Goal: Obtain resource: Obtain resource

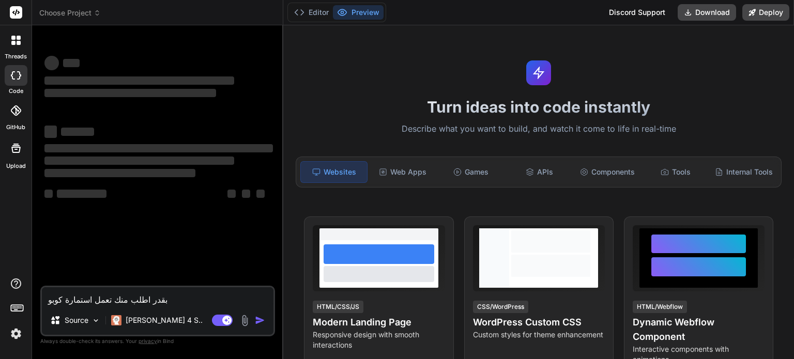
click at [147, 299] on textarea "بقدر اطلب منك تعمل استمارة كوبو" at bounding box center [157, 296] width 231 height 19
click at [122, 299] on textarea "بقدر اطلب منك تعمل استمارة كوبو" at bounding box center [157, 296] width 231 height 19
type textarea "x"
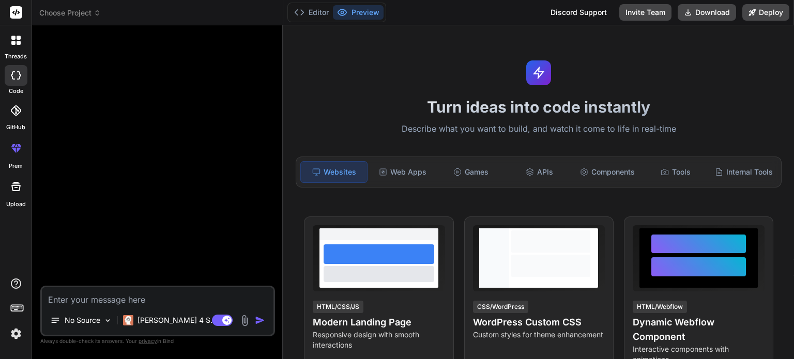
type textarea "x"
type textarea "ص"
type textarea "x"
type textarea "صب"
type textarea "x"
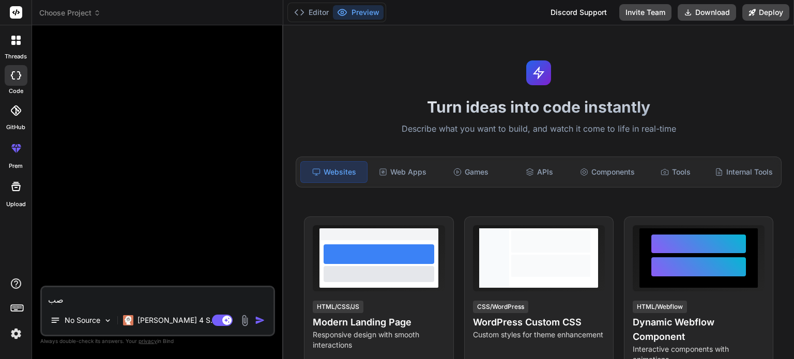
type textarea "صبا"
type textarea "x"
type textarea "صباح"
type textarea "x"
type textarea "صباحو"
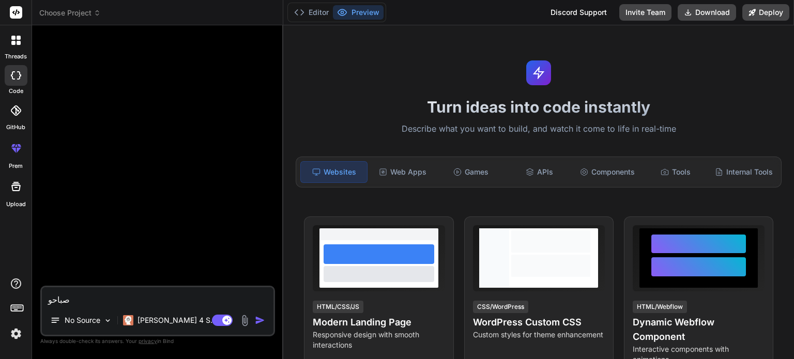
type textarea "x"
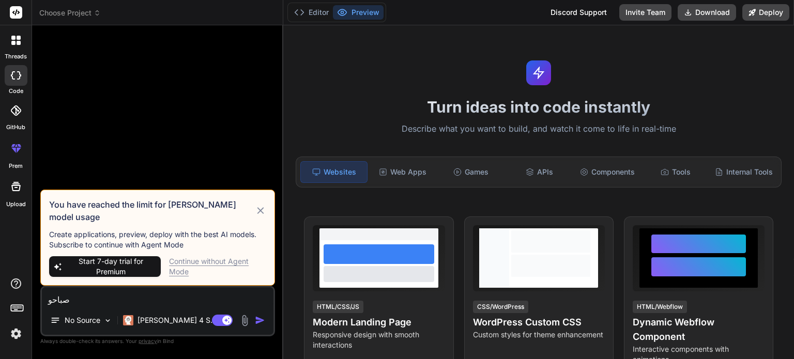
type textarea "صباحو"
click at [260, 217] on icon at bounding box center [261, 211] width 12 height 12
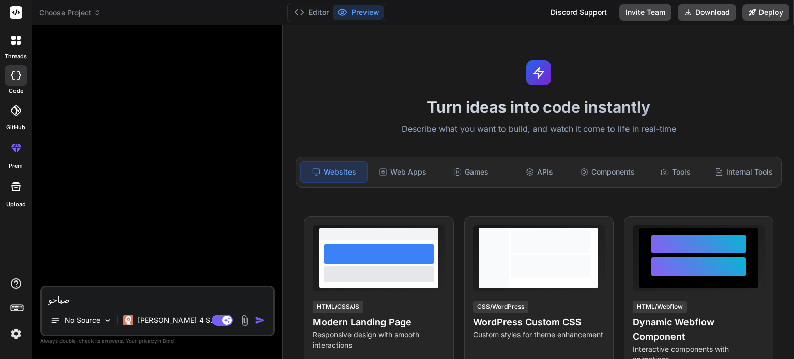
click at [145, 295] on textarea "صباحو" at bounding box center [157, 296] width 231 height 19
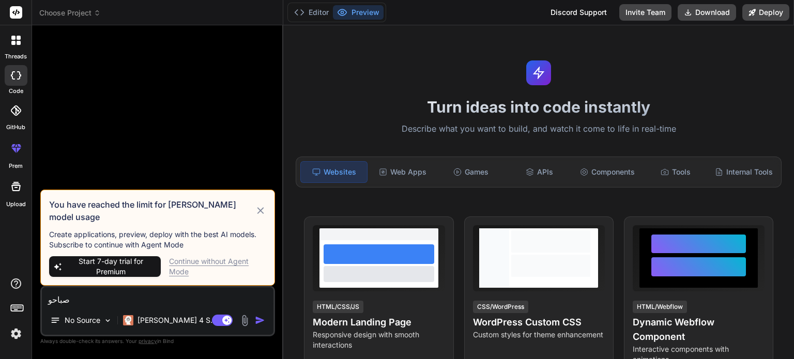
click at [179, 272] on div "Continue without Agent Mode" at bounding box center [217, 266] width 97 height 21
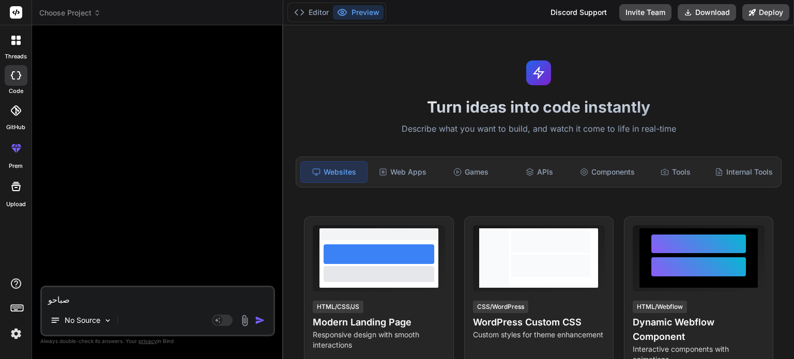
click at [150, 300] on textarea "صباحو" at bounding box center [157, 296] width 231 height 19
click at [259, 324] on img "button" at bounding box center [260, 320] width 10 height 10
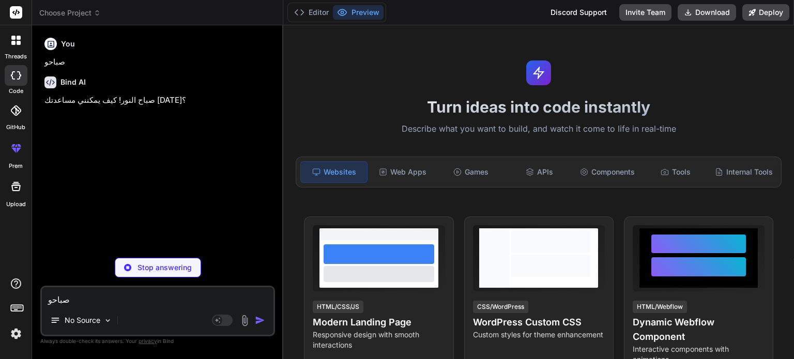
type textarea "x"
click at [206, 292] on textarea "صباحو" at bounding box center [157, 296] width 231 height 19
click at [206, 293] on textarea "صباحو" at bounding box center [157, 296] width 231 height 19
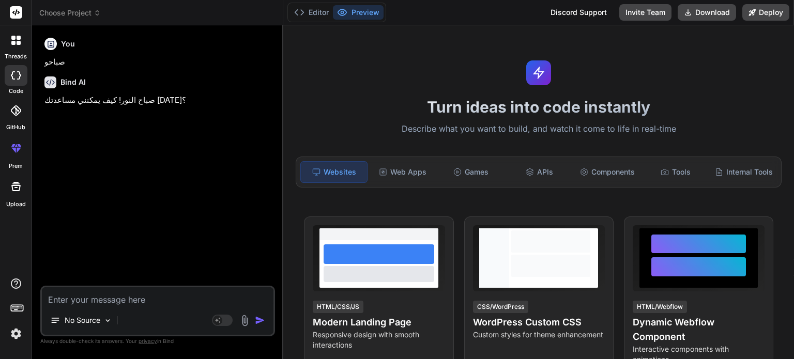
paste textarea "هلق انا بدي اعطيك معلومات لمعمل اسمه معمل الدوير هذا المعمل تابع للمؤسسه العامه…"
type textarea "هلق انا بدي اعطيك معلومات لمعمل اسمه معمل الدوير هذا المعمل تابع للمؤسسه العامه…"
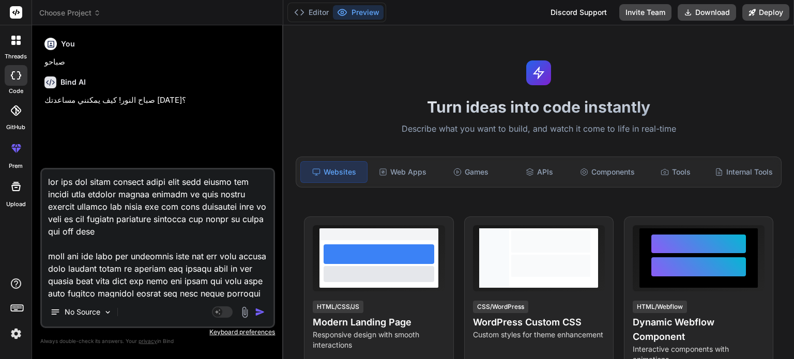
scroll to position [100, 0]
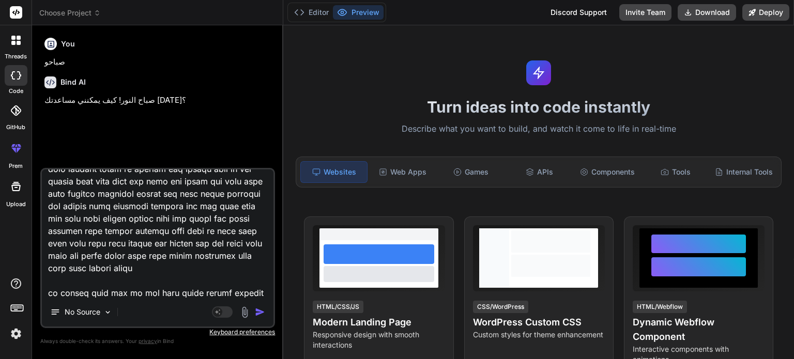
type textarea "x"
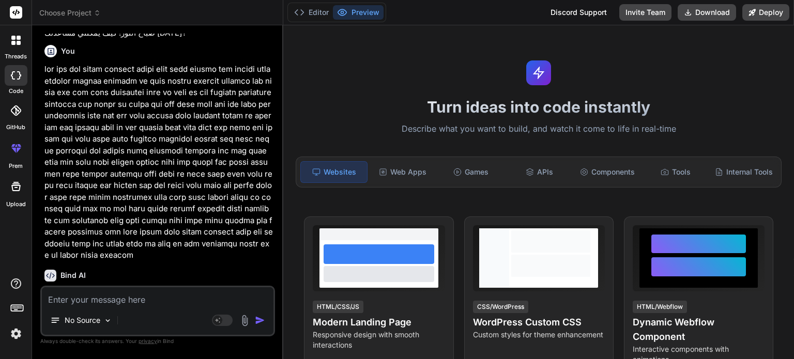
scroll to position [68, 0]
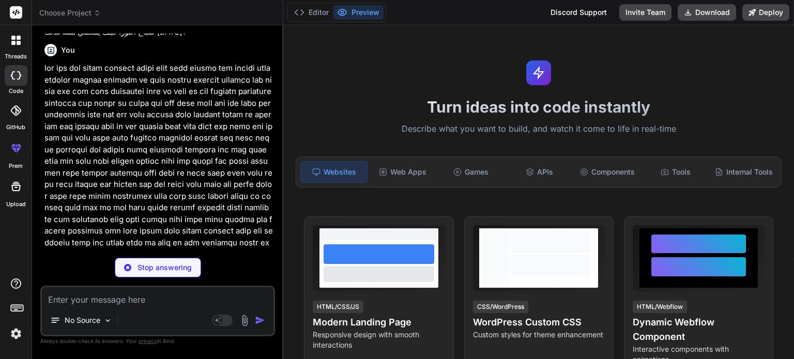
type textarea "x"
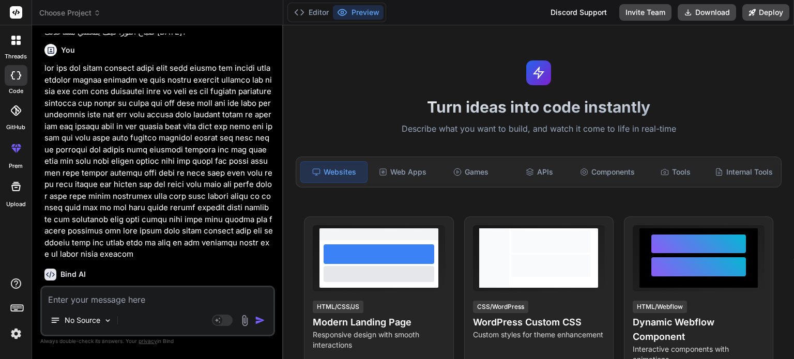
paste textarea "معلومات معمل الدوير اولا :📑 تقريرعن معمل الدوير 30/09/2025 1. البيانات العامة ●…"
type textarea "معلومات معمل الدوير اولا :📑 تقريرعن معمل الدوير 30/09/2025 1. البيانات العامة ●…"
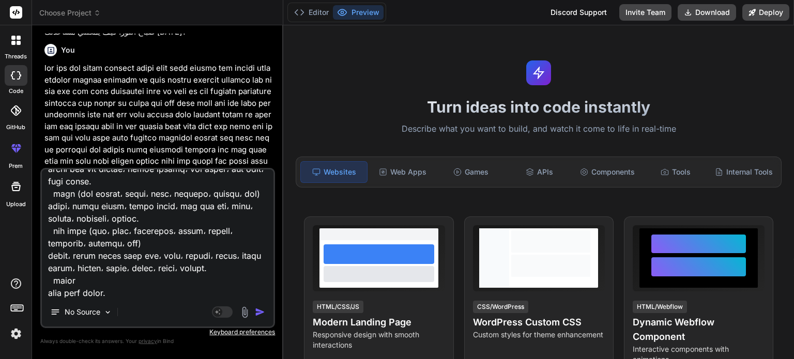
type textarea "x"
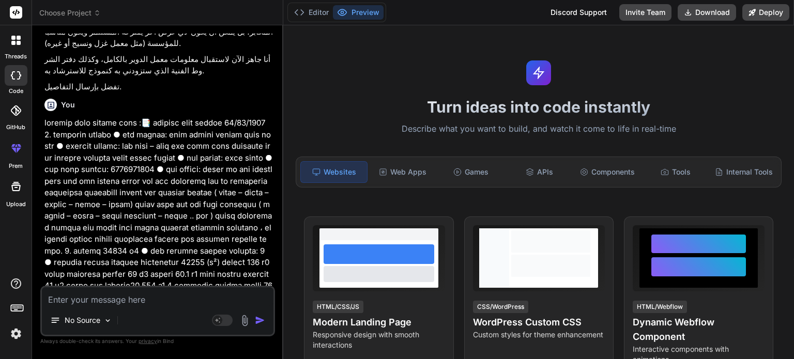
scroll to position [453, 0]
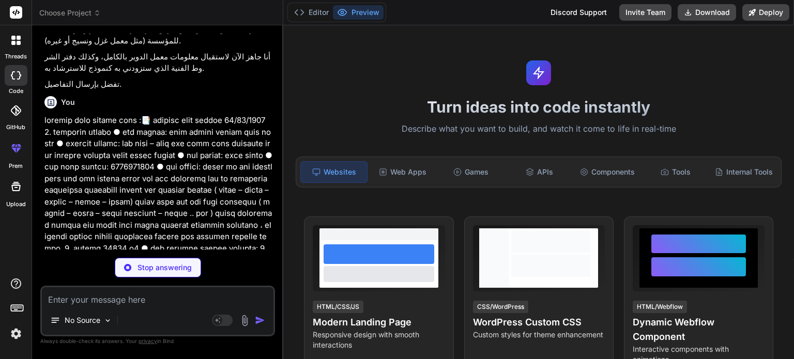
type textarea "x"
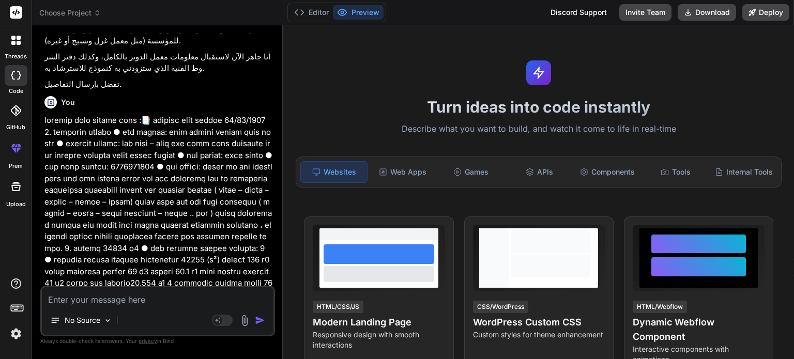
click at [159, 301] on textarea at bounding box center [157, 296] width 231 height 19
paste textarea "هاد دفتر الشروط الي لازم نعمل متله بس لمعمل الدوير وان امكن ملف ورد :دفتر الشرو…"
type textarea "هاد دفتر الشروط الي لازم نعمل متله بس لمعمل الدوير وان امكن ملف ورد :دفتر الشرو…"
type textarea "x"
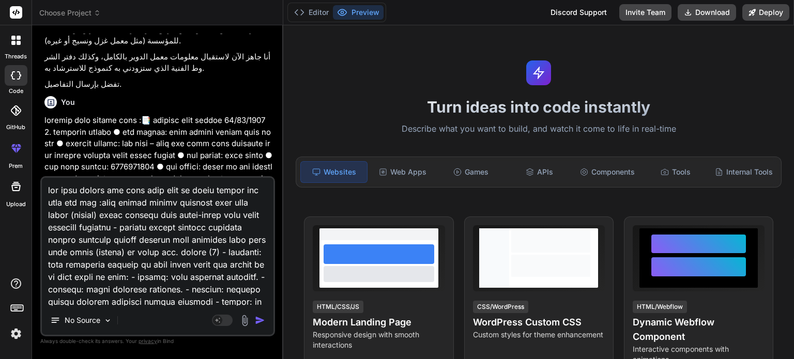
scroll to position [2320, 0]
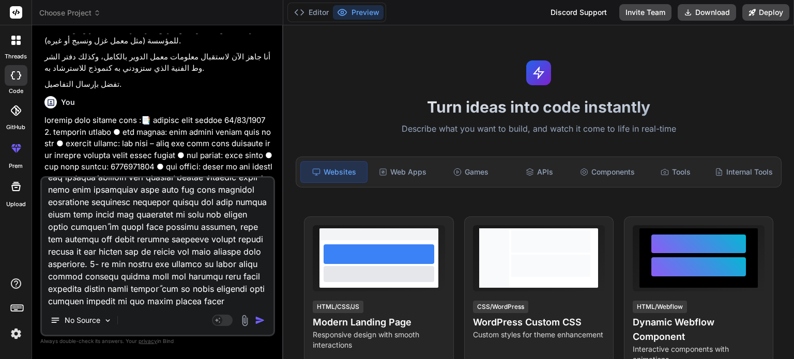
type textarea "هاد دفتر الشروط الي لازم نعمل متله بس لمعمل الدوير وان امكن ملف ورد :دفتر الشرو…"
click at [261, 321] on img "button" at bounding box center [260, 320] width 10 height 10
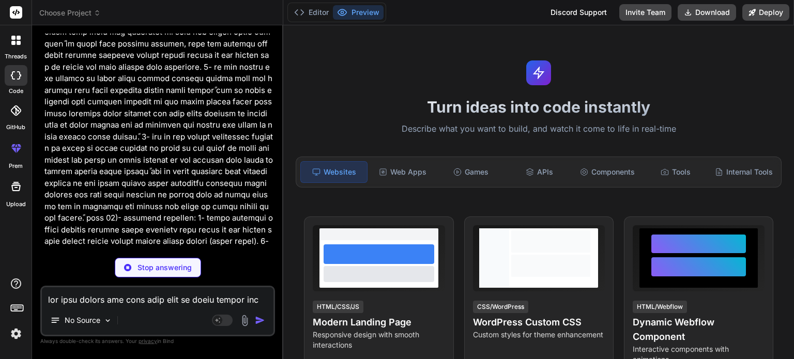
scroll to position [3788, 0]
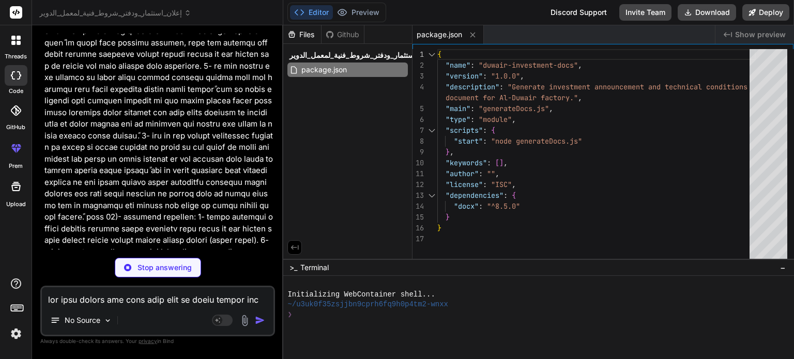
type textarea "x"
click at [194, 297] on textarea at bounding box center [157, 296] width 231 height 19
type textarea "x"
paste textarea "الاستثمار ممكن يكون لأي نشاط اقتصادي/صناعي، مش شرط يبقى المعمل لتصنيع آلات المخ…"
type textarea "الاستثمار ممكن يكون لأي نشاط اقتصادي/صناعي، مش شرط يبقى المعمل لتصنيع آلات المخ…"
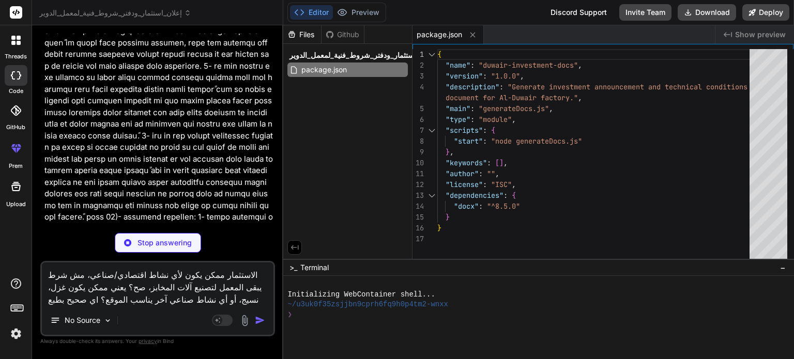
type textarea "x"
type textarea "الاستثمار ممكن يكون لأي نشاط اقتصادي/صناعي، مش شرط يبقى المعمل لتصنيع آلات المخ…"
click at [317, 68] on span "package.json" at bounding box center [324, 70] width 48 height 12
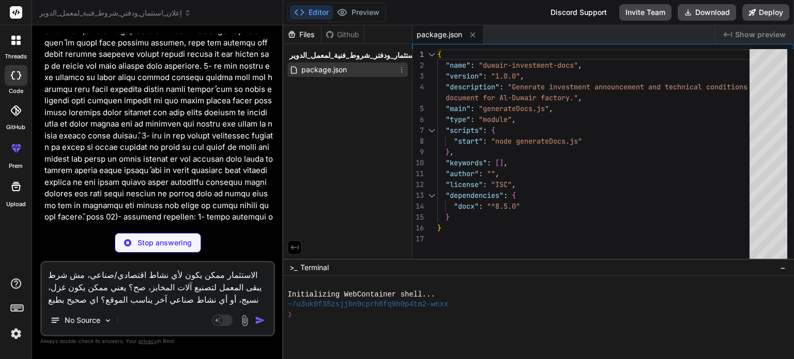
click at [400, 68] on icon at bounding box center [401, 70] width 8 height 8
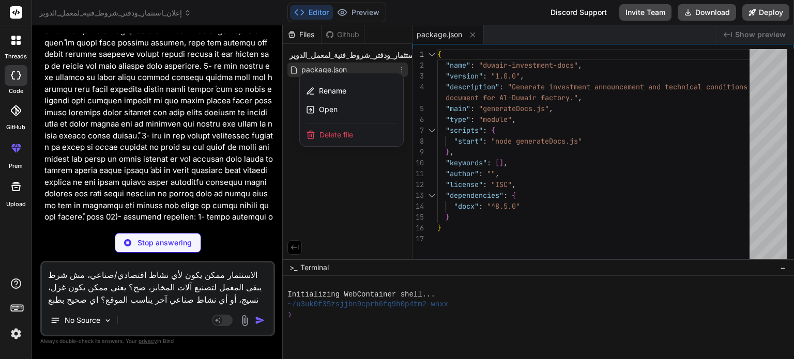
click at [400, 70] on div at bounding box center [538, 192] width 511 height 334
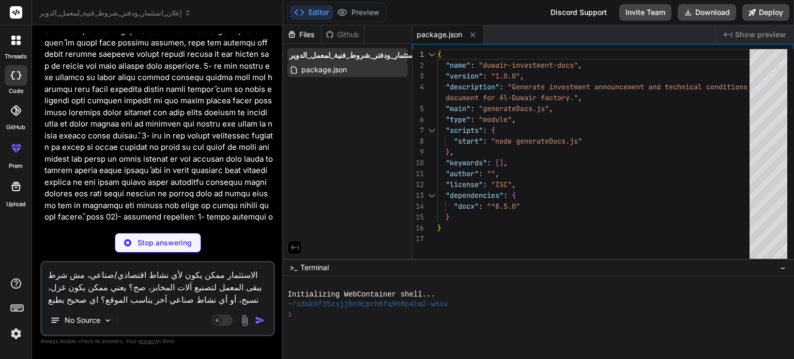
click at [363, 55] on span "إعلان_استثمار_ودفتر_شروط_فنية_لمعمل_الدوير" at bounding box center [362, 55] width 146 height 10
click at [344, 142] on div "Files Github إعلان_استثمار_ودفتر_شروط_فنية_لمعمل_الدوير package.json" at bounding box center [347, 142] width 129 height 234
type textarea "x"
type textarea "}], }); const buffer = await Packer.toBuffer(doc); writeFileSync("investment_do…"
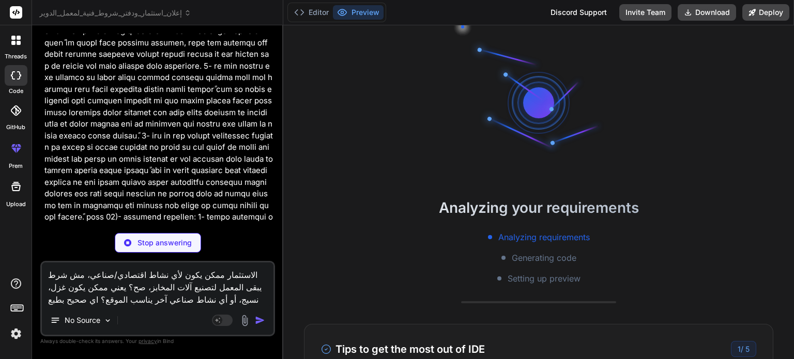
scroll to position [20, 0]
type textarea "x"
type textarea ""keywords": [], "author": "", "license": "ISC", "dependencies": { "docx": "^8.5…"
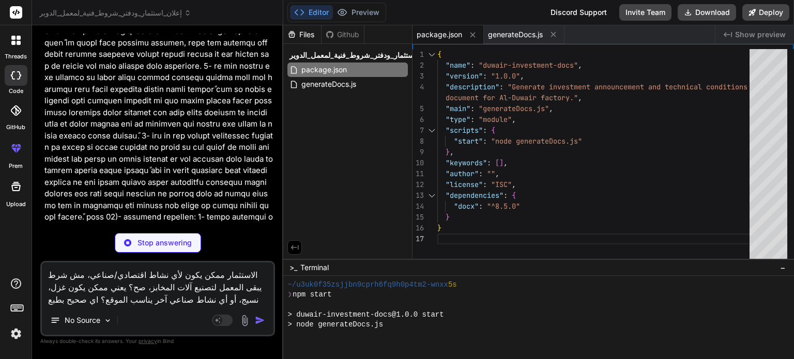
scroll to position [317, 0]
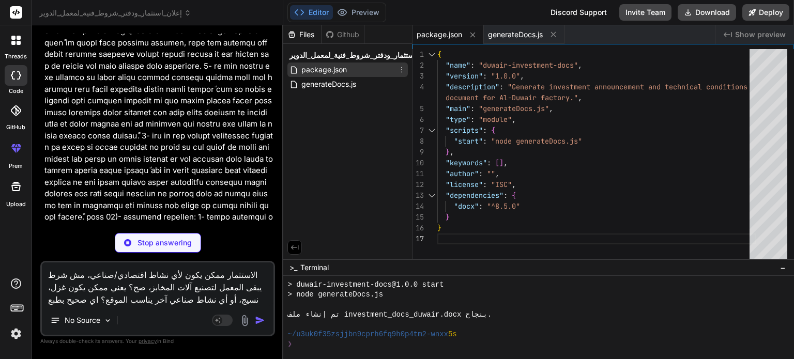
click at [402, 66] on icon at bounding box center [401, 70] width 8 height 8
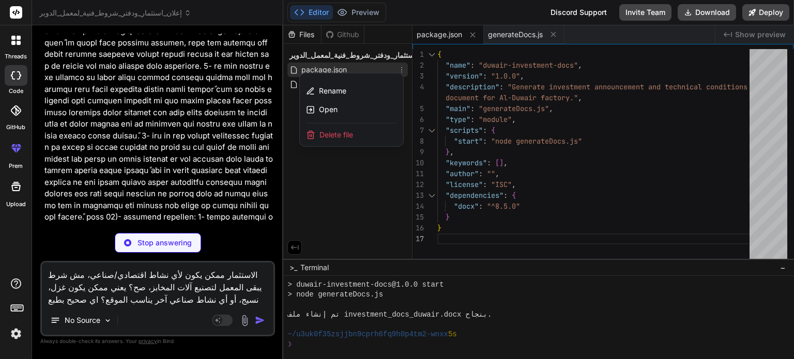
click at [402, 66] on div at bounding box center [538, 192] width 511 height 334
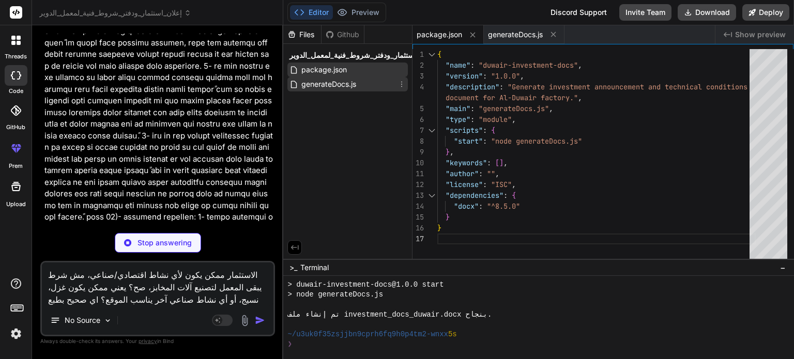
type textarea "x"
click at [364, 80] on div "generateDocs.js" at bounding box center [347, 84] width 120 height 14
type textarea "}], }); const buffer = await Packer.toBuffer(doc); writeFileSync("investment_do…"
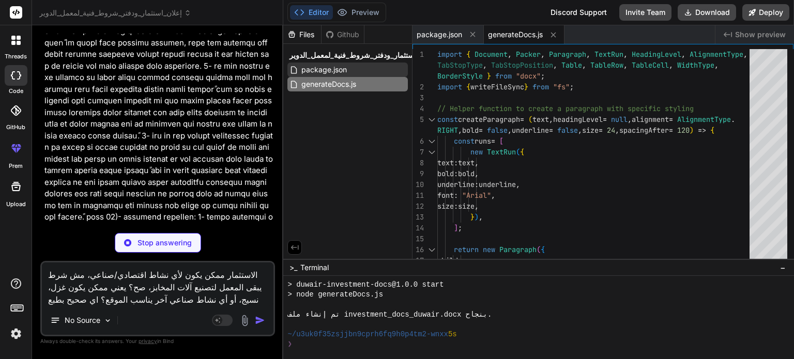
type textarea "x"
click at [364, 67] on div "package.json" at bounding box center [347, 70] width 120 height 14
type textarea ""keywords": [], "author": "", "license": "ISC", "dependencies": { "docx": "^8.5…"
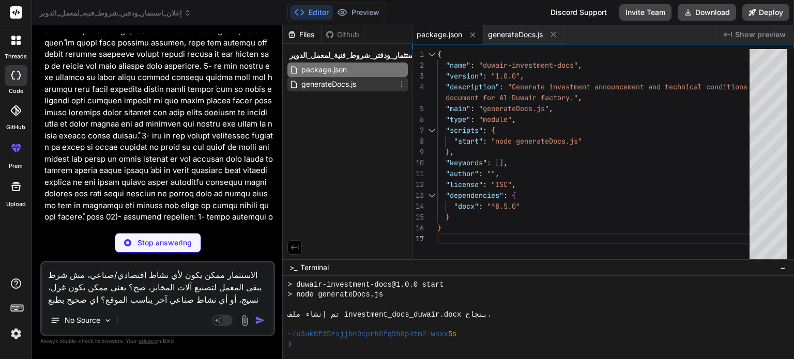
type textarea "x"
type textarea "}], }); const buffer = await Packer.toBuffer(doc); writeFileSync("investment_do…"
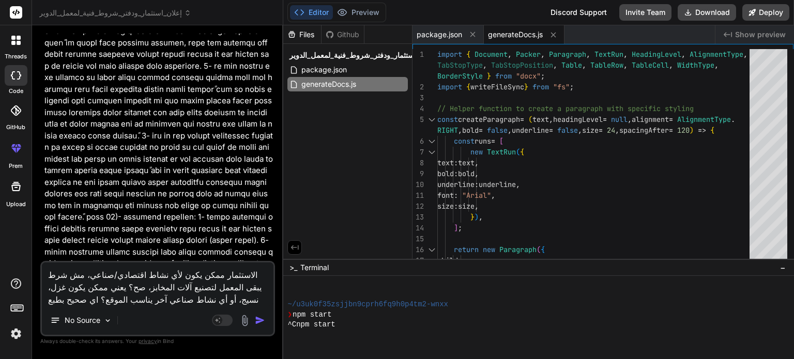
scroll to position [555, 0]
click at [326, 146] on div "Files Github إعلان_استثمار_ودفتر_شروط_فنية_لمعمل_الدوير package.json generateDo…" at bounding box center [347, 142] width 129 height 234
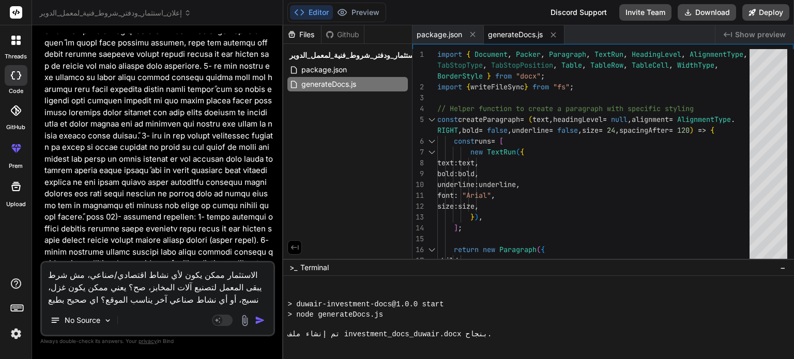
scroll to position [585, 0]
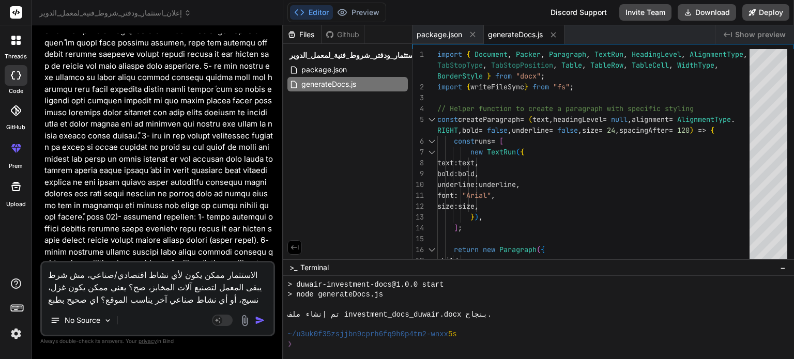
click at [264, 322] on img "button" at bounding box center [260, 320] width 10 height 10
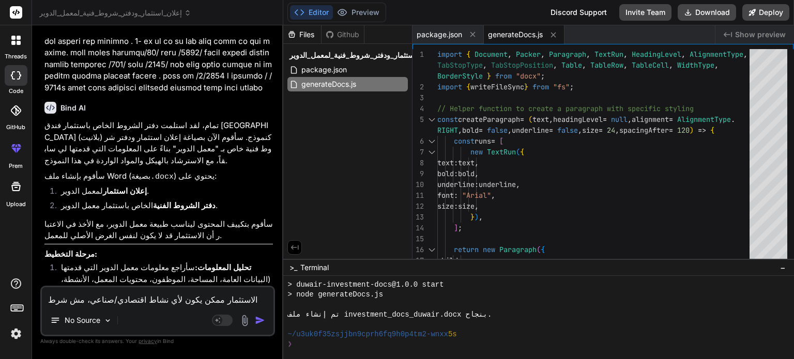
scroll to position [4539, 0]
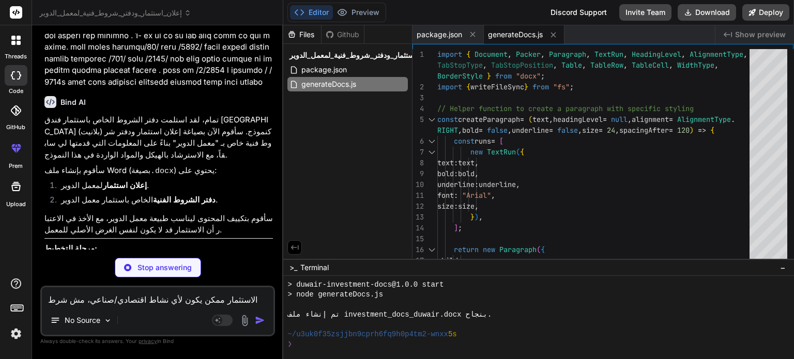
type textarea "x"
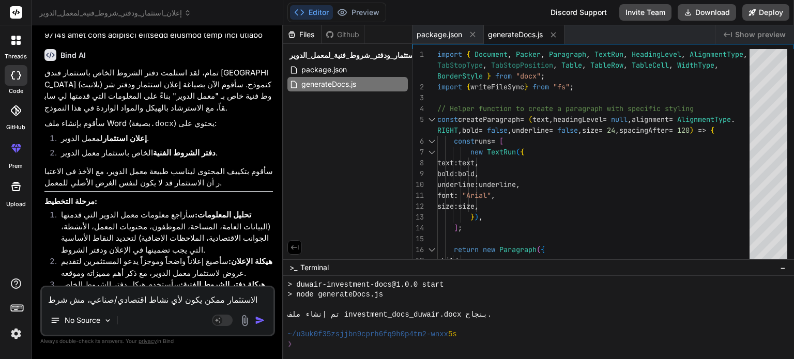
scroll to position [4589, 0]
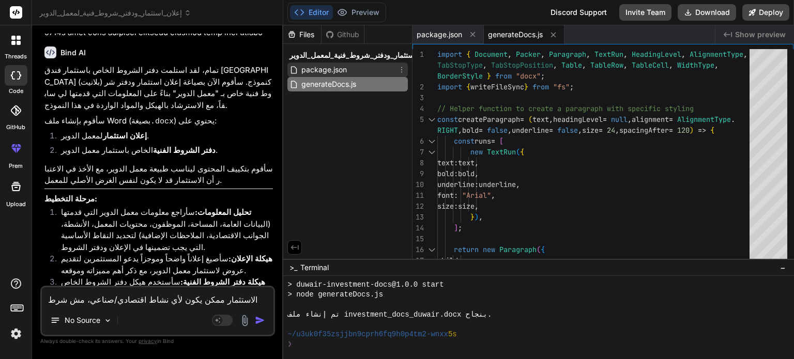
click at [340, 74] on span "package.json" at bounding box center [324, 70] width 48 height 12
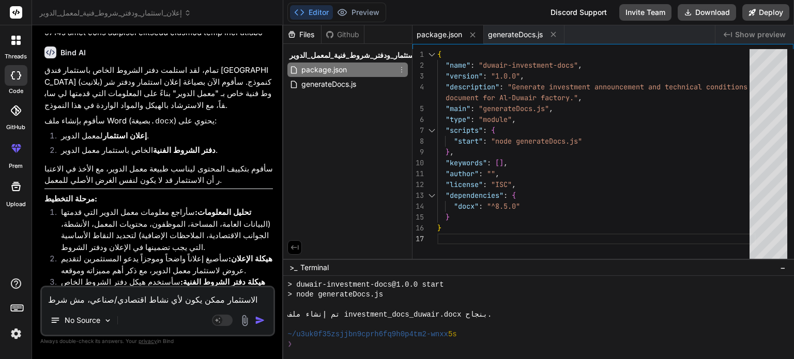
click at [403, 70] on icon at bounding box center [401, 70] width 8 height 8
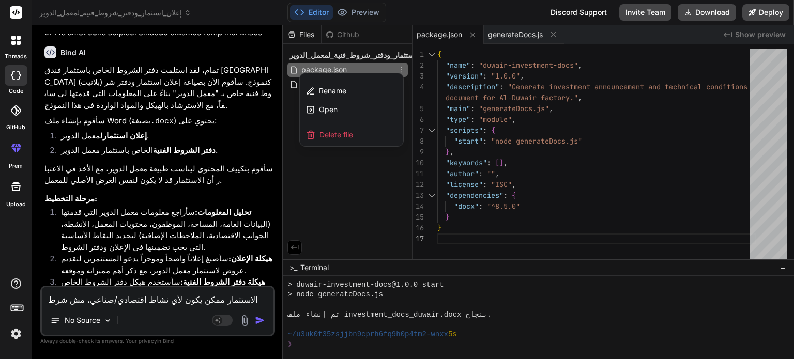
click at [337, 168] on div at bounding box center [538, 192] width 511 height 334
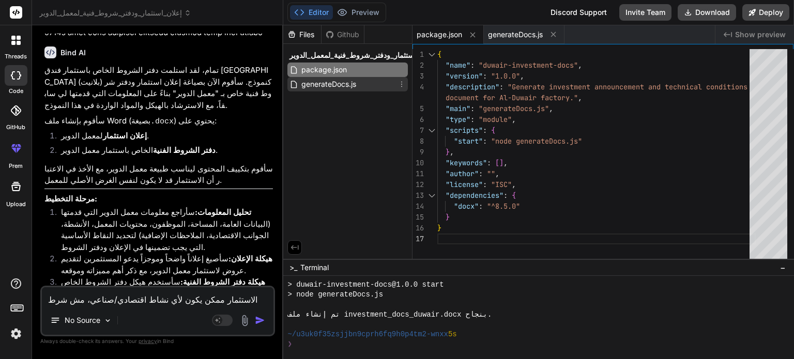
click at [325, 84] on span "generateDocs.js" at bounding box center [328, 84] width 57 height 12
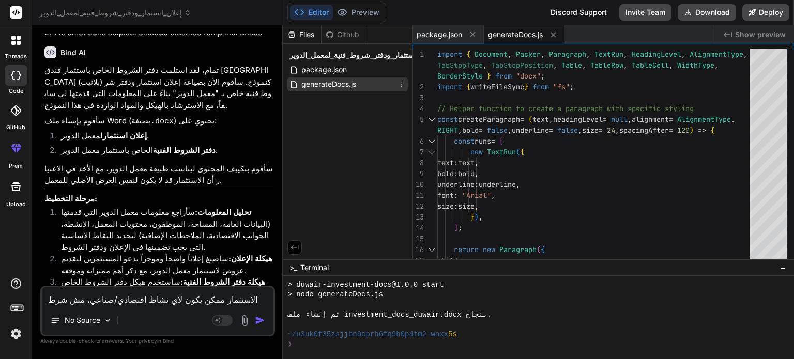
click at [331, 84] on span "generateDocs.js" at bounding box center [328, 84] width 57 height 12
drag, startPoint x: 331, startPoint y: 84, endPoint x: 335, endPoint y: 80, distance: 5.5
click at [331, 84] on span "generateDocs.js" at bounding box center [328, 84] width 57 height 12
click at [341, 51] on span "إعلان_استثمار_ودفتر_شروط_فنية_لمعمل_الدوير" at bounding box center [362, 55] width 146 height 10
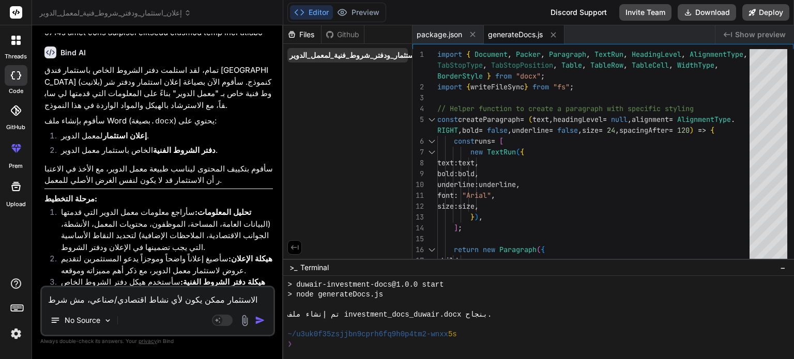
drag, startPoint x: 341, startPoint y: 51, endPoint x: 356, endPoint y: 57, distance: 16.4
click at [356, 57] on span "إعلان_استثمار_ودفتر_شروط_فنية_لمعمل_الدوير" at bounding box center [362, 55] width 146 height 10
click at [435, 55] on icon at bounding box center [439, 55] width 8 height 8
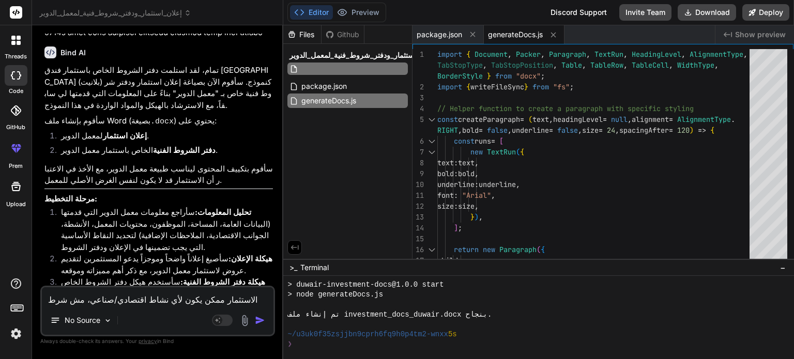
click at [435, 55] on icon at bounding box center [439, 55] width 8 height 8
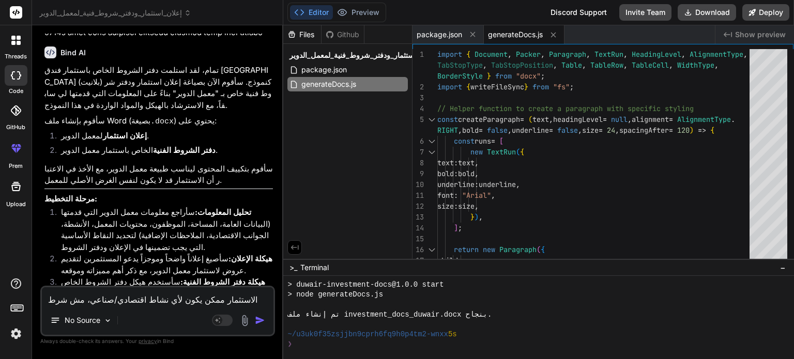
click at [435, 55] on icon at bounding box center [439, 55] width 8 height 8
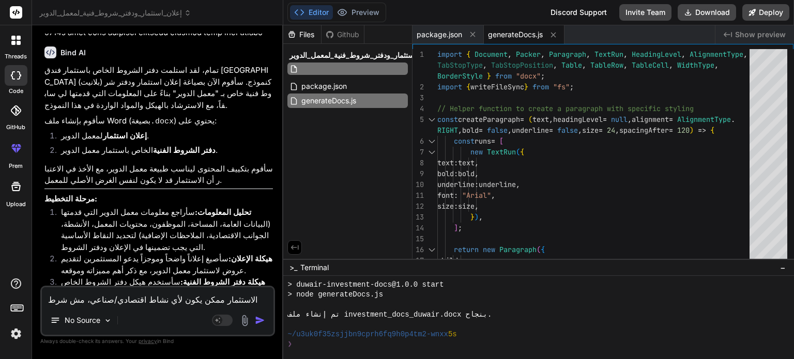
click at [319, 156] on div "Files Github إعلان_استثمار_ودفتر_شروط_فنية_لمعمل_الدوير package.json generateDo…" at bounding box center [347, 142] width 129 height 234
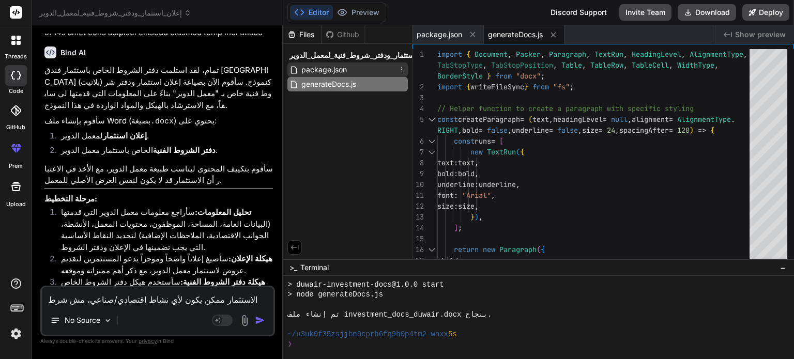
click at [339, 73] on span "package.json" at bounding box center [324, 70] width 48 height 12
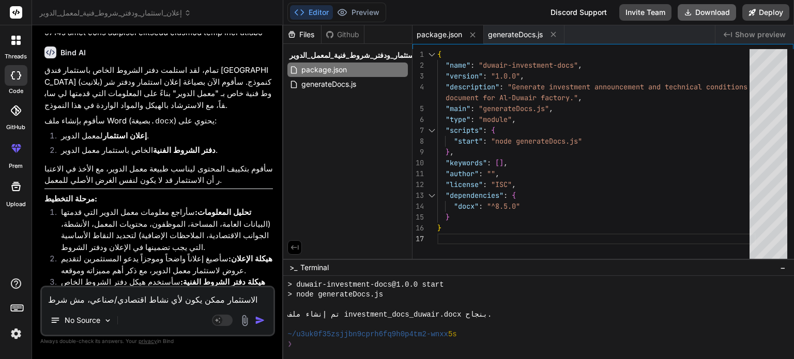
click at [696, 8] on button "Download" at bounding box center [706, 12] width 58 height 17
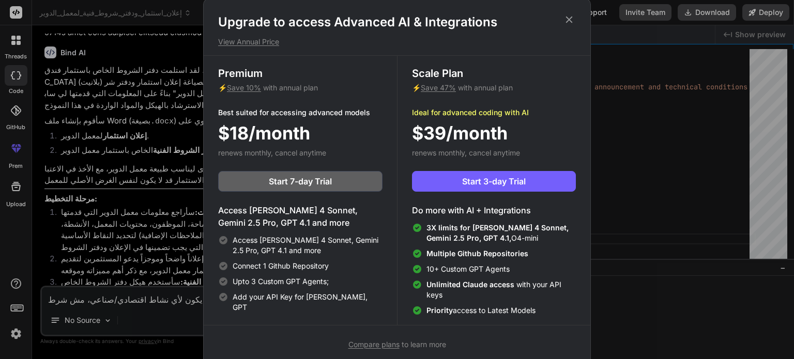
click at [572, 18] on icon at bounding box center [568, 19] width 11 height 11
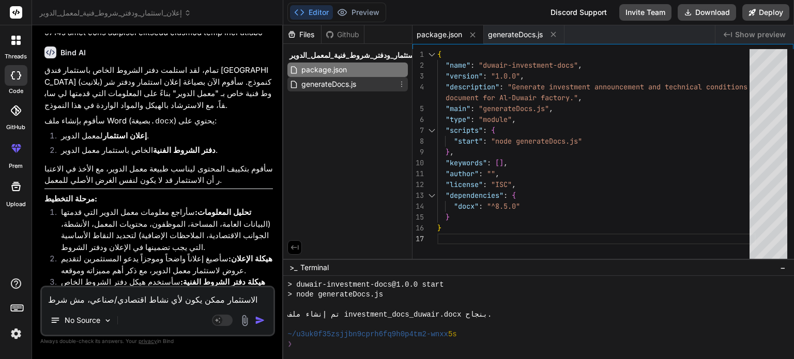
click at [316, 85] on span "generateDocs.js" at bounding box center [328, 84] width 57 height 12
type textarea "}], }); const buffer = await Packer.toBuffer(doc); writeFileSync("investment_do…"
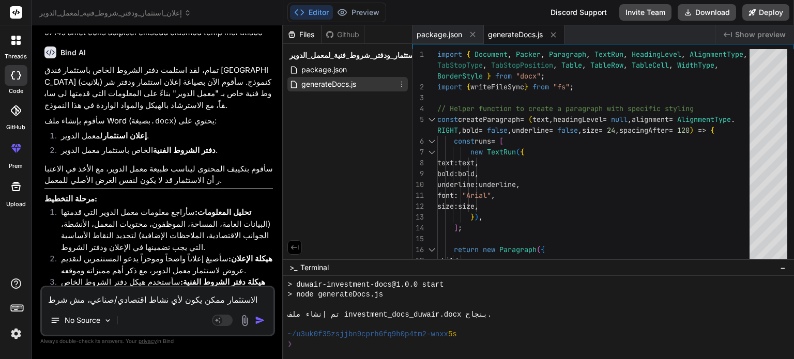
click at [350, 87] on span "generateDocs.js" at bounding box center [328, 84] width 57 height 12
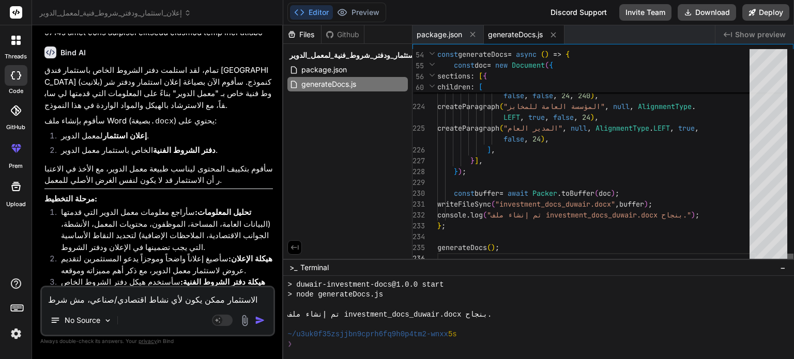
click at [793, 264] on div at bounding box center [790, 259] width 6 height 10
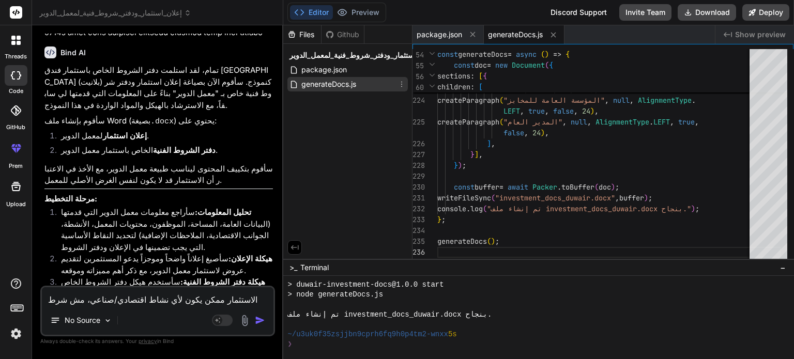
click at [341, 84] on span "generateDocs.js" at bounding box center [328, 84] width 57 height 12
click at [701, 11] on button "Download" at bounding box center [706, 12] width 58 height 17
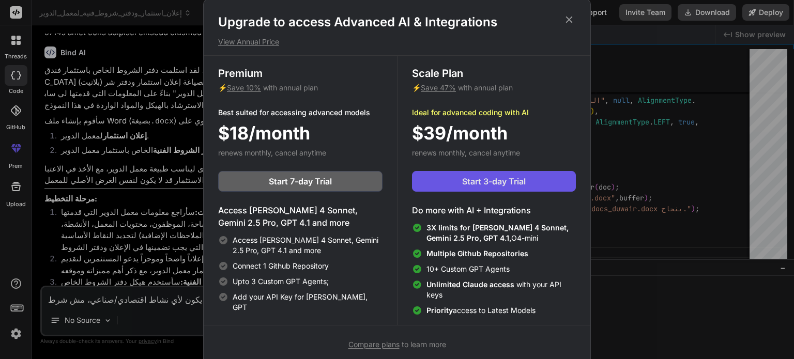
click at [458, 181] on button "Start 3-day Trial" at bounding box center [494, 181] width 164 height 21
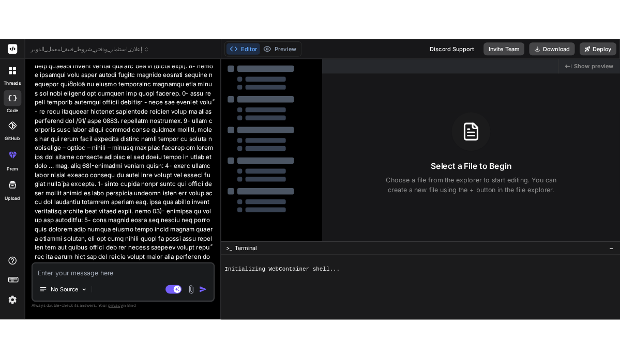
scroll to position [4123, 0]
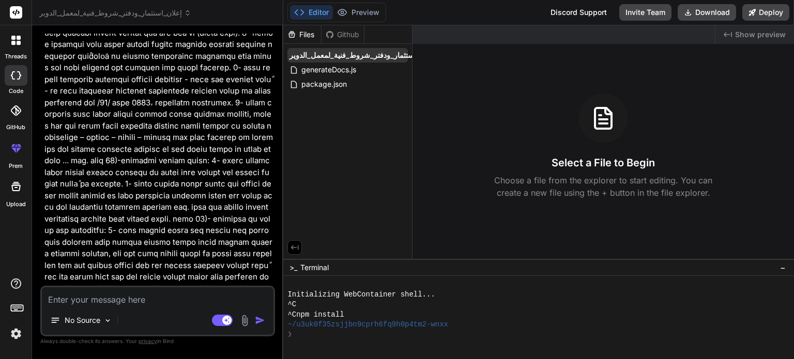
click at [375, 55] on span "إعلان_استثمار_ودفتر_شروط_فنية_لمعمل_الدوير" at bounding box center [362, 55] width 146 height 10
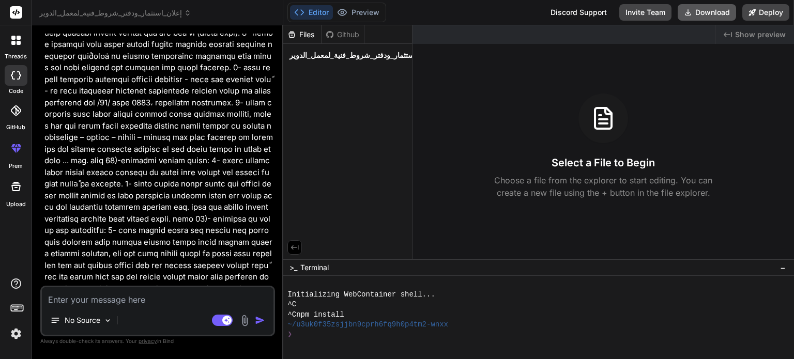
click at [688, 14] on icon at bounding box center [688, 12] width 8 height 8
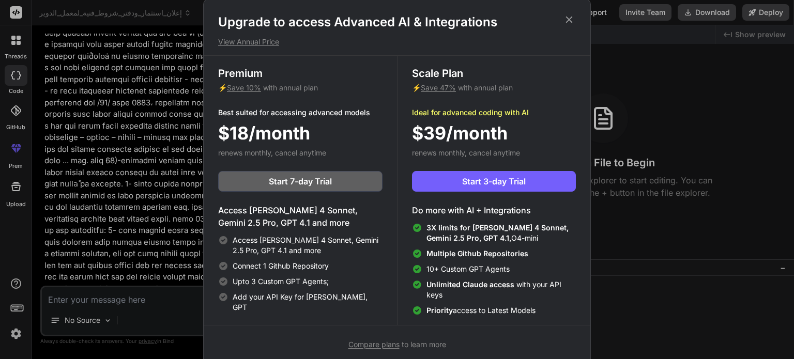
click at [573, 19] on icon at bounding box center [568, 19] width 11 height 11
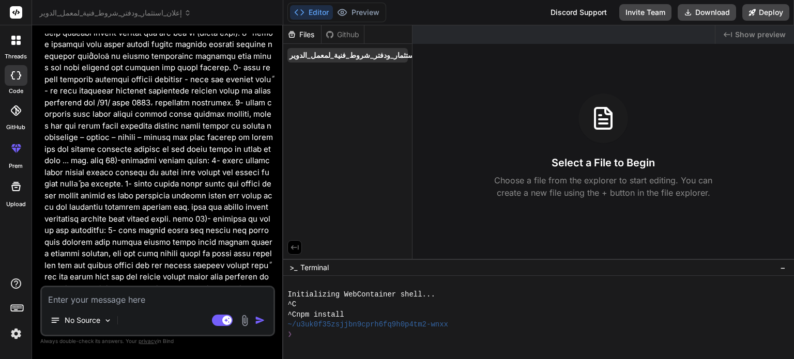
click at [338, 53] on span "إعلان_استثمار_ودفتر_شروط_فنية_لمعمل_الدوير" at bounding box center [362, 55] width 146 height 10
click at [403, 72] on icon at bounding box center [401, 70] width 8 height 8
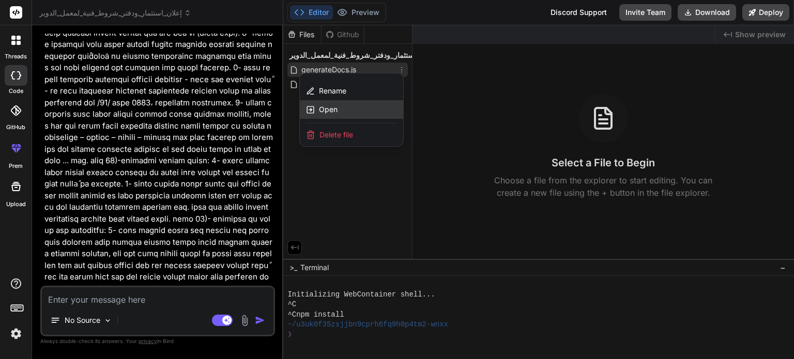
click at [334, 113] on span "Open" at bounding box center [328, 109] width 19 height 10
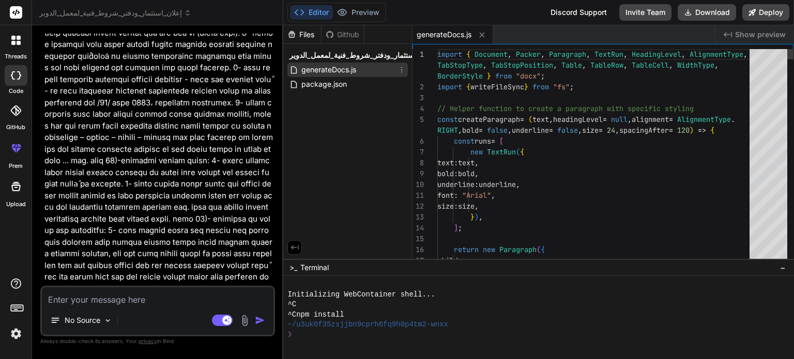
type textarea "x"
click at [346, 85] on span "package.json" at bounding box center [324, 84] width 48 height 12
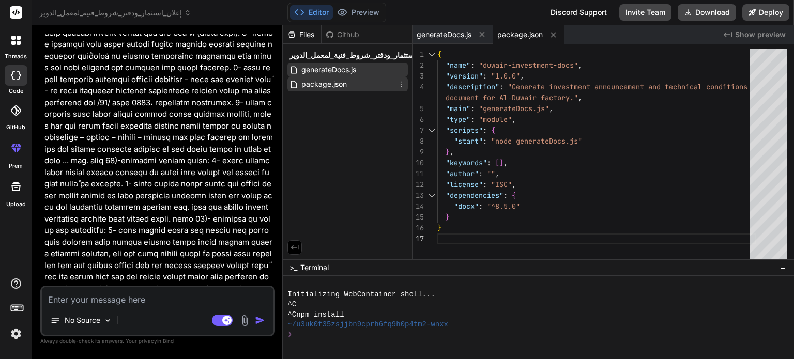
click at [405, 86] on icon at bounding box center [401, 84] width 8 height 8
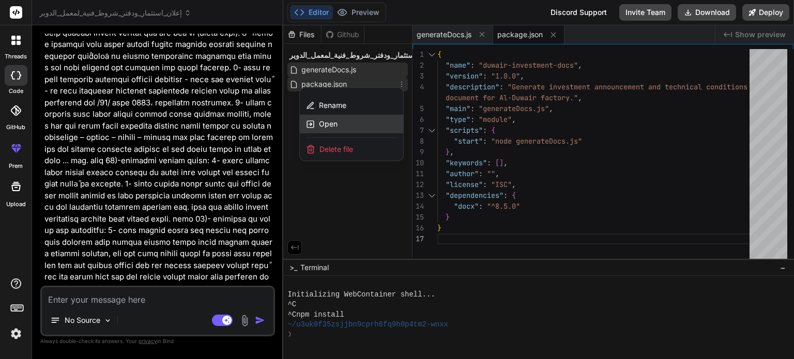
click at [380, 120] on div "Open" at bounding box center [351, 124] width 103 height 19
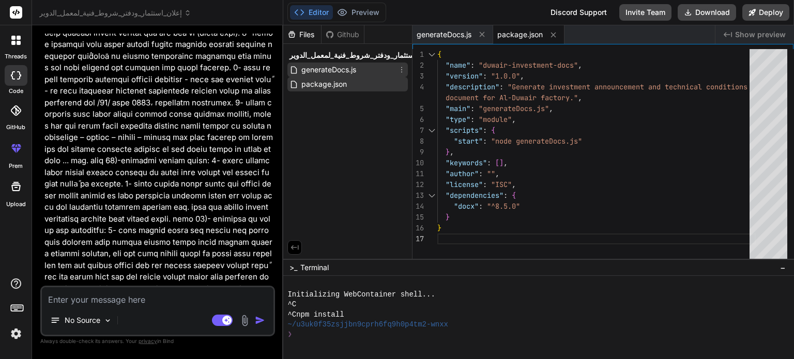
click at [362, 68] on div "generateDocs.js" at bounding box center [347, 70] width 120 height 14
type textarea "}], }); const buffer = await Packer.toBuffer(doc); writeFileSync("investment_do…"
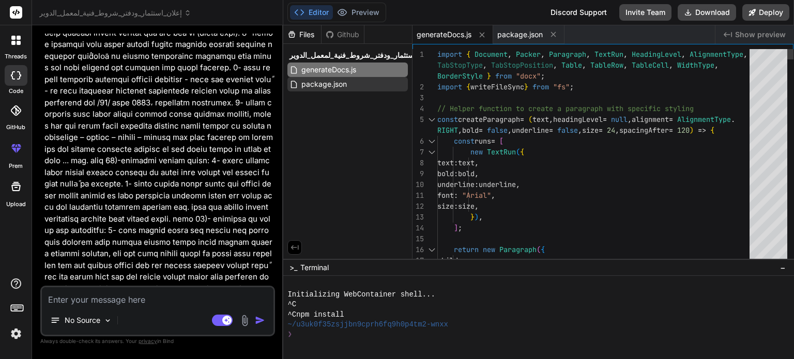
click at [362, 56] on span "إعلان_استثمار_ودفتر_شروط_فنية_لمعمل_الدوير" at bounding box center [362, 55] width 146 height 10
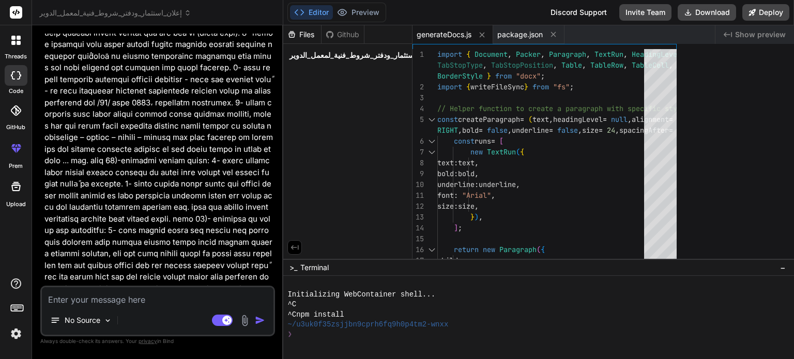
type textarea "x"
type textarea "}; generateDocs();"
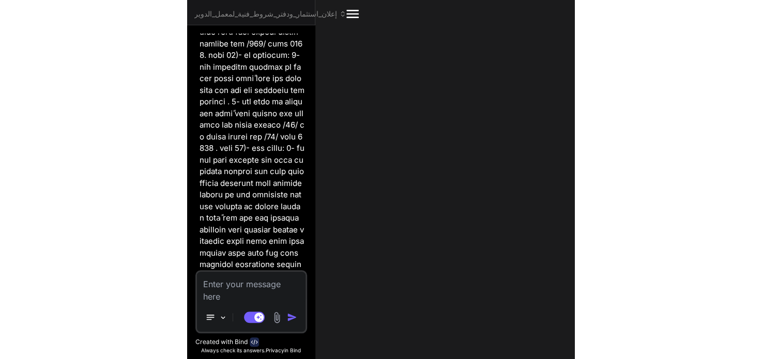
scroll to position [7704, 0]
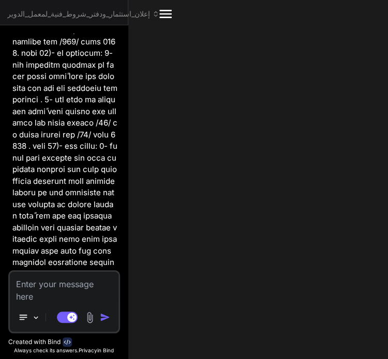
type textarea "x"
type textarea "investment_docs_duwair.docx بنجاح."); }; generateDocs();"
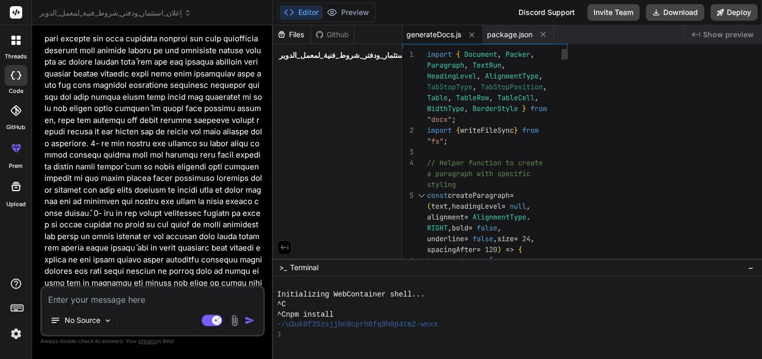
type textarea "x"
type textarea "const buffer = await Packer.toBuffer(doc); writeFileSync("investment_docs_duwai…"
type textarea "x"
type textarea "const buffer = await Packer.toBuffer(doc); writeFileSync("investment_docs_duwai…"
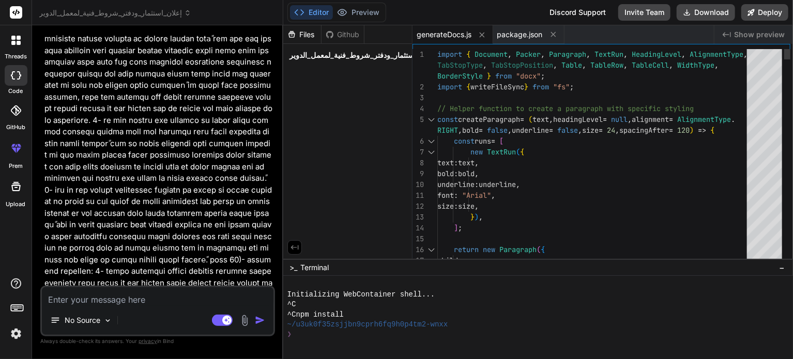
type textarea "x"
type textarea "}], }); const buffer = await Packer.toBuffer(doc); writeFileSync("investment_do…"
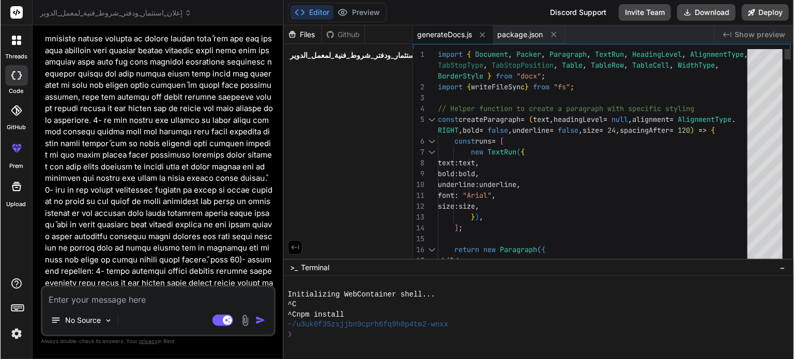
scroll to position [3745, 0]
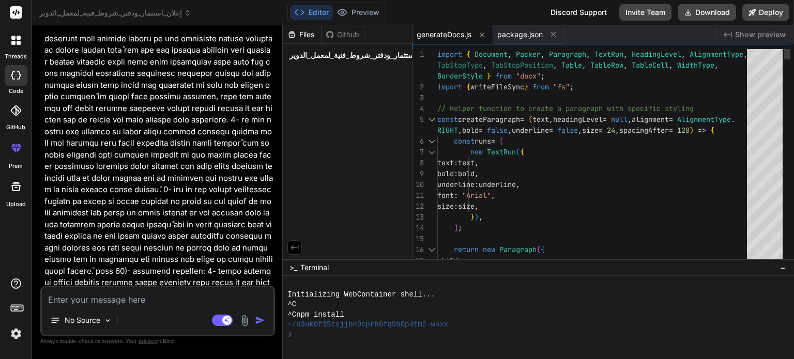
type textarea "x"
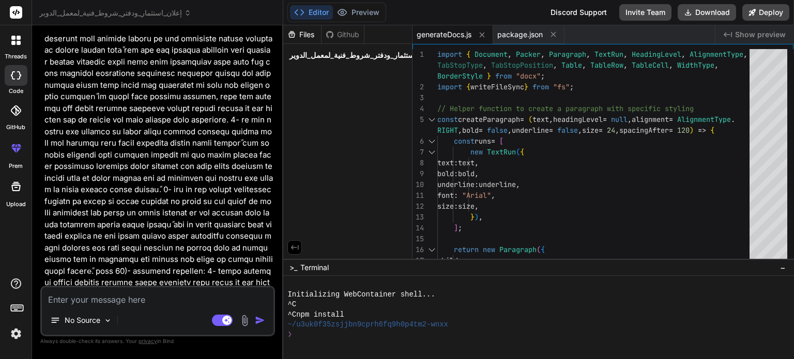
click at [372, 59] on span "إعلان_استثمار_ودفتر_شروط_فنية_لمعمل_الدوير" at bounding box center [362, 55] width 146 height 10
click at [362, 57] on span "إعلان_استثمار_ودفتر_شروط_فنية_لمعمل_الدوير" at bounding box center [362, 55] width 146 height 10
drag, startPoint x: 362, startPoint y: 61, endPoint x: 381, endPoint y: 119, distance: 61.1
click at [381, 119] on div "Files Github إعلان_استثمار_ودفتر_شروط_فنية_لمعمل_الدوير generateDocs.js package…" at bounding box center [347, 142] width 129 height 234
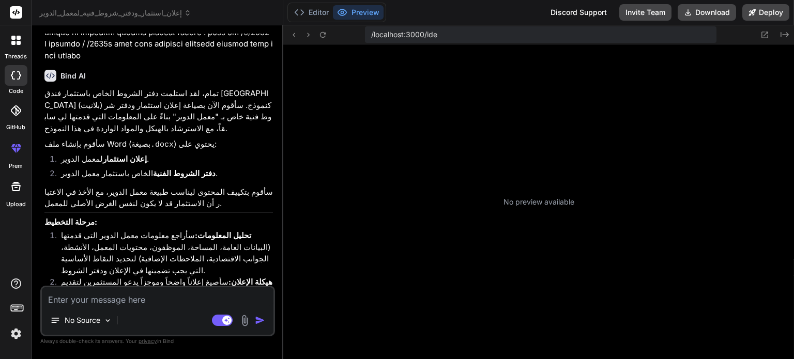
scroll to position [138, 0]
type textarea "x"
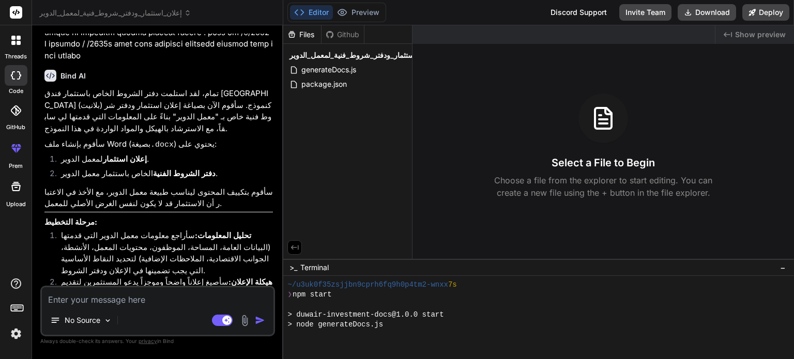
click at [206, 300] on textarea at bounding box center [157, 296] width 231 height 19
type textarea "ط"
type textarea "x"
type textarea "طي"
type textarea "x"
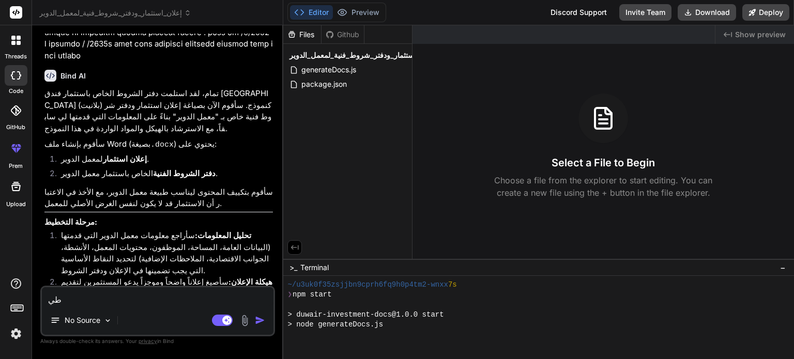
type textarea "طيب"
type textarea "x"
type textarea "طيب"
type textarea "x"
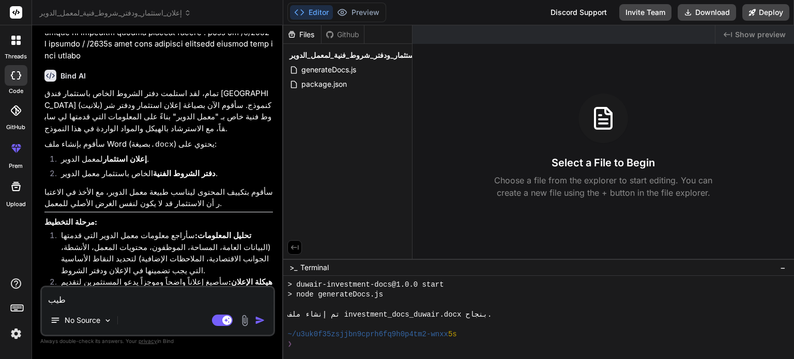
type textarea "طيب م"
type textarea "x"
type textarea "طيب ما"
type textarea "x"
type textarea "طيب ماع"
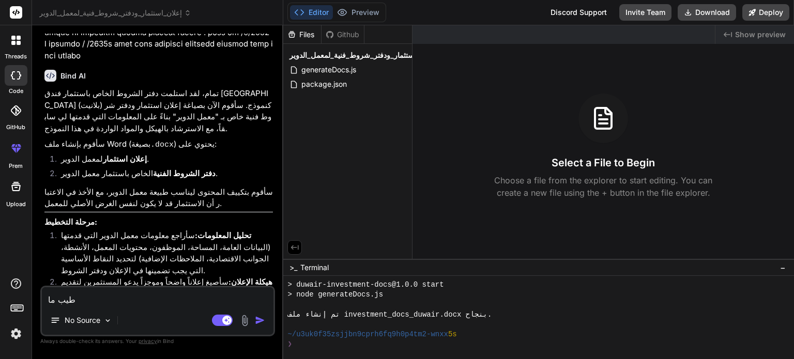
type textarea "x"
type textarea "طيب ماعم"
type textarea "x"
type textarea "طيب ماعم"
type textarea "x"
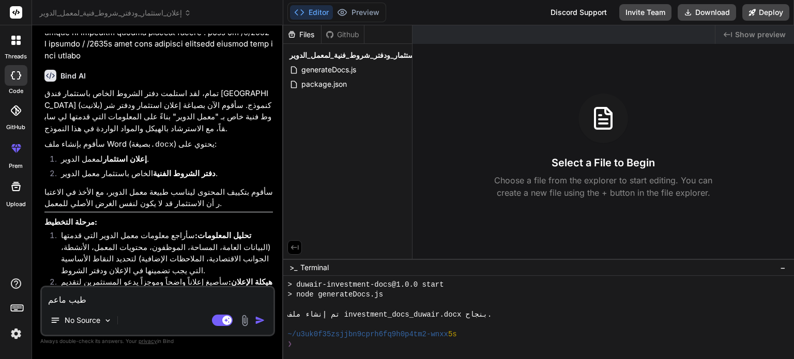
type textarea "طيب ماعم ي"
type textarea "x"
type textarea "طيب ماعم يح"
type textarea "x"
type textarea "طيب ماعم يحم"
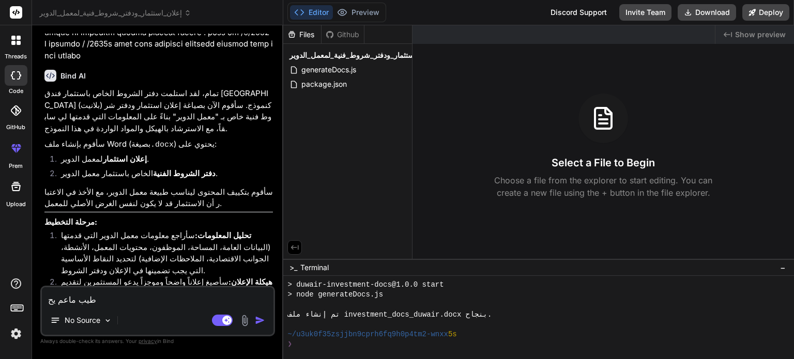
type textarea "x"
type textarea "طيب ماعم يحمل"
type textarea "x"
type textarea "طيب ماعم يحمل"
type textarea "x"
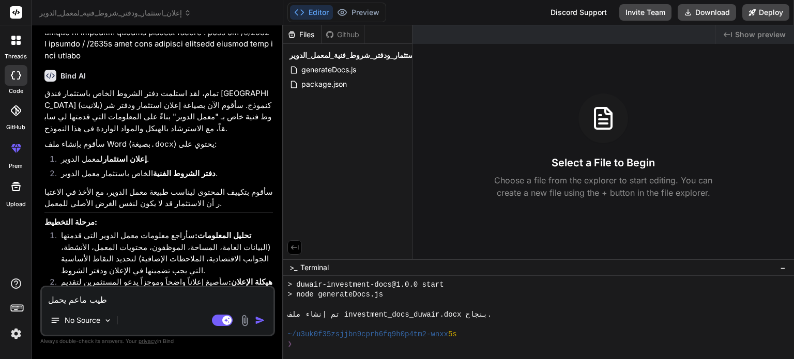
type textarea "طيب ماعم يحمل ا"
type textarea "x"
type textarea "طيب ماعم يحمل ال"
type textarea "x"
type textarea "طيب ماعم يحمل الم"
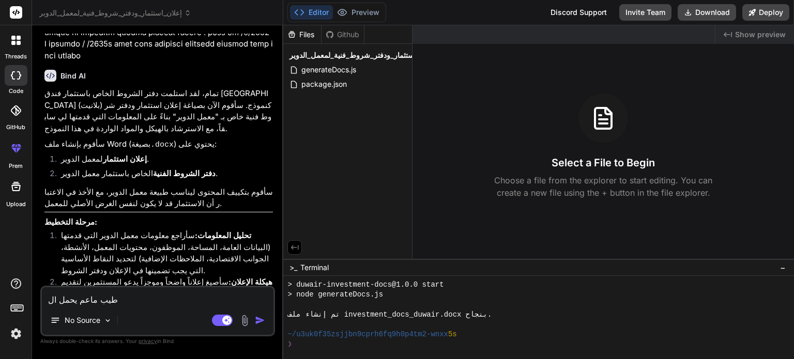
type textarea "x"
type textarea "طيب ماعم يحمل المل"
type textarea "x"
type textarea "طيب ماعم يحمل الملف"
type textarea "x"
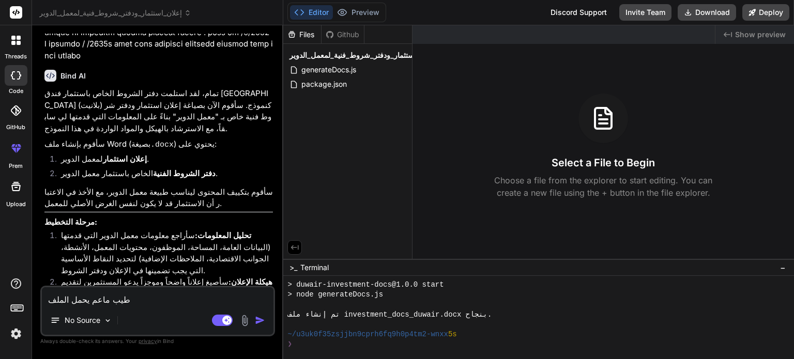
type textarea "طيب ماعم يحمل الملفا"
type textarea "x"
type textarea "طيب ماعم يحمل الملفات"
type textarea "x"
type textarea "طيب ماعم يحمل الملفات"
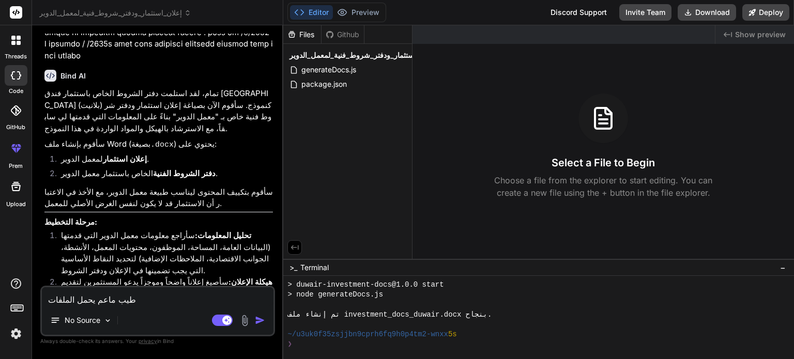
type textarea "x"
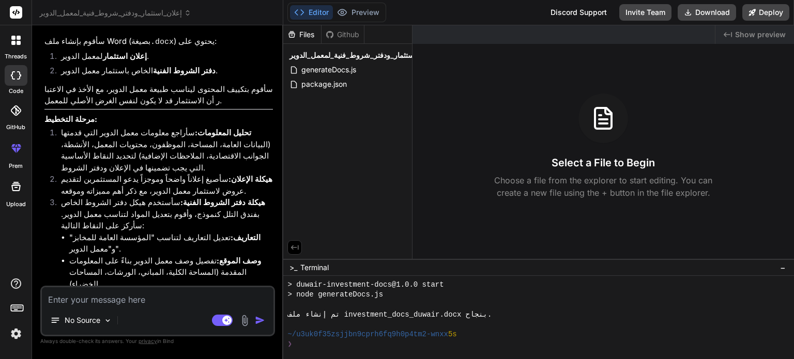
scroll to position [4696, 0]
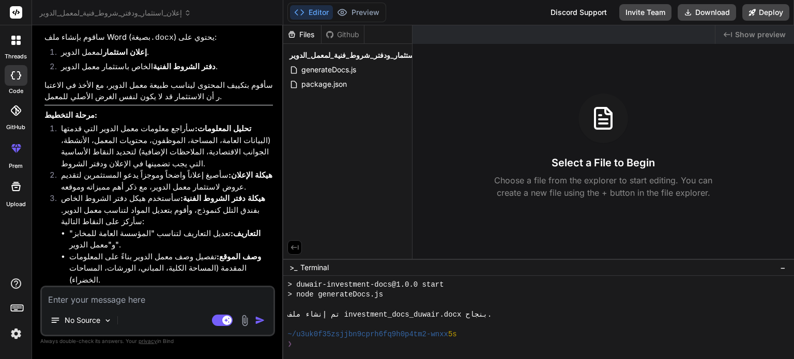
type textarea "ش"
type textarea "x"
type textarea "شو"
type textarea "x"
type textarea "شو"
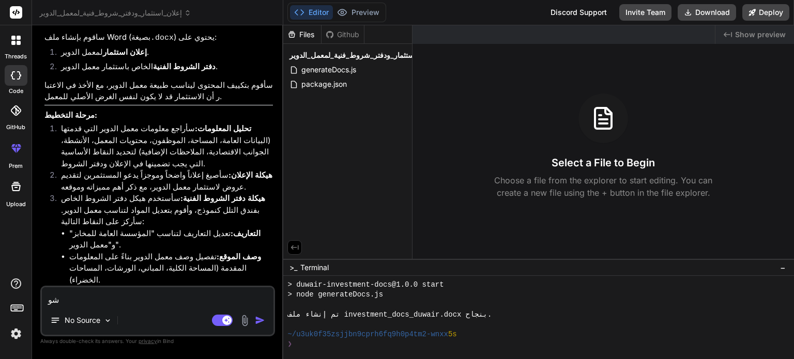
type textarea "x"
type textarea "شو ا"
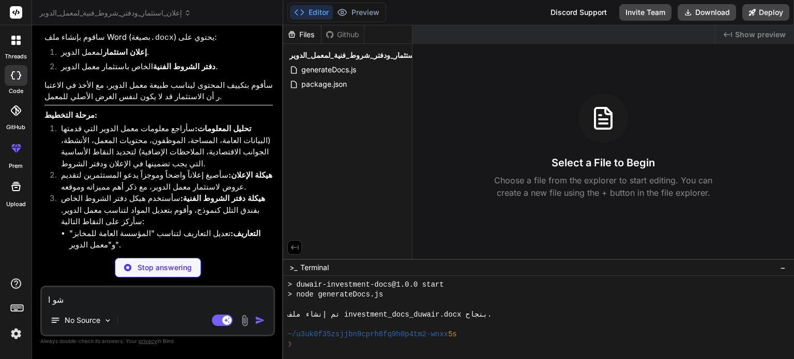
type textarea "x"
type textarea "شو اس"
type textarea "x"
type textarea "شو است"
type textarea "x"
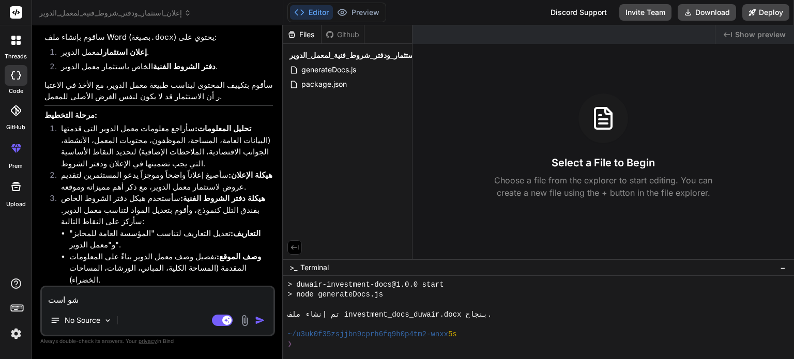
type textarea "شو استد"
type textarea "x"
type textarea "شو استدت"
type textarea "x"
type textarea "شو استدت"
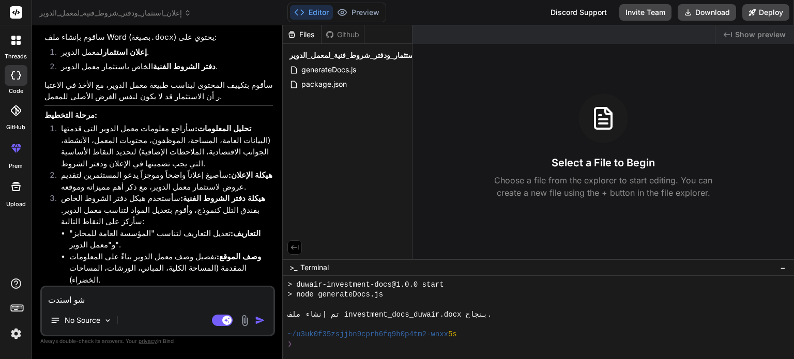
type textarea "x"
type textarea "شو استدت"
type textarea "x"
type textarea "شو استد"
type textarea "x"
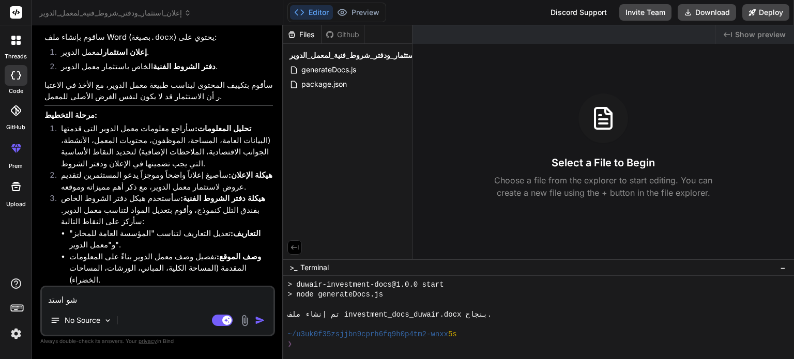
type textarea "شو است"
type textarea "x"
type textarea "شو اس"
type textarea "x"
type textarea "شو است"
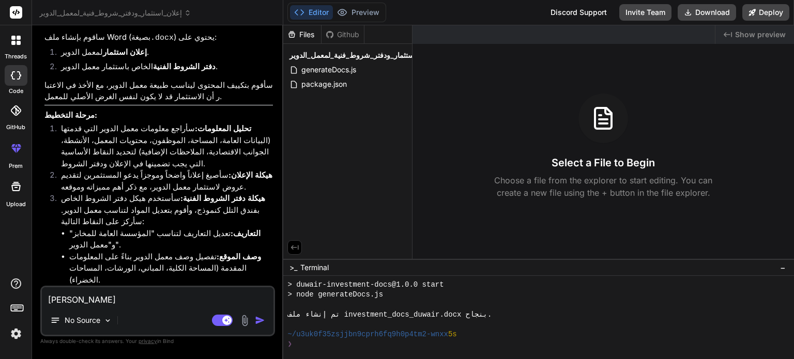
type textarea "x"
type textarea "شو استف"
type textarea "x"
type textarea "شو استفد"
type textarea "x"
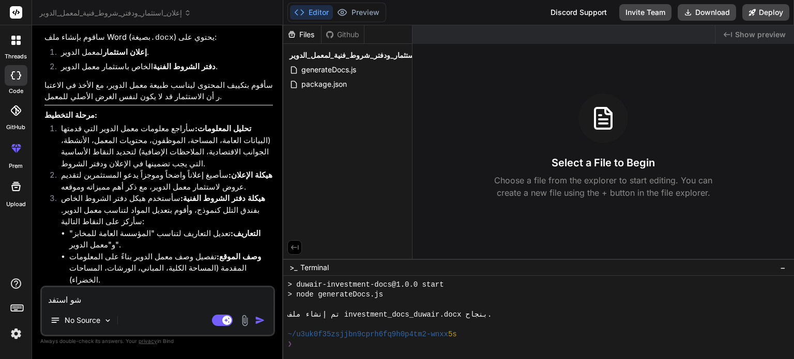
type textarea "شو استفدت"
type textarea "x"
type textarea "شو استفدت"
type textarea "x"
type textarea "شو استفدت ا"
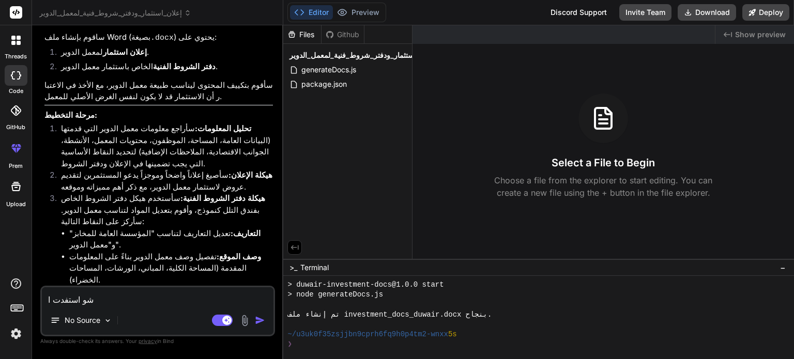
type textarea "x"
type textarea "شو استفدت ان"
type textarea "x"
type textarea "شو استفدت انا"
type textarea "x"
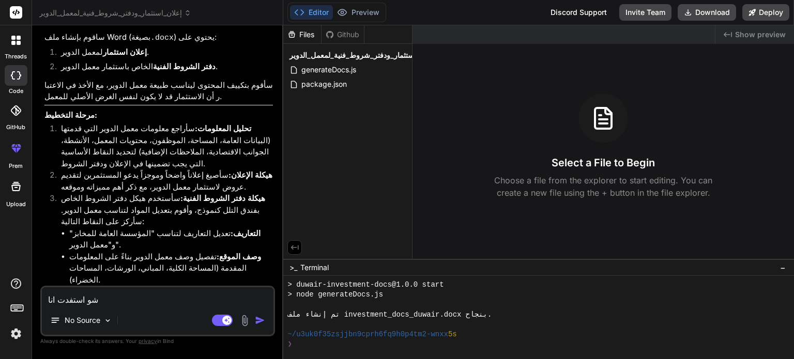
type textarea "شو استفدت انا"
type textarea "x"
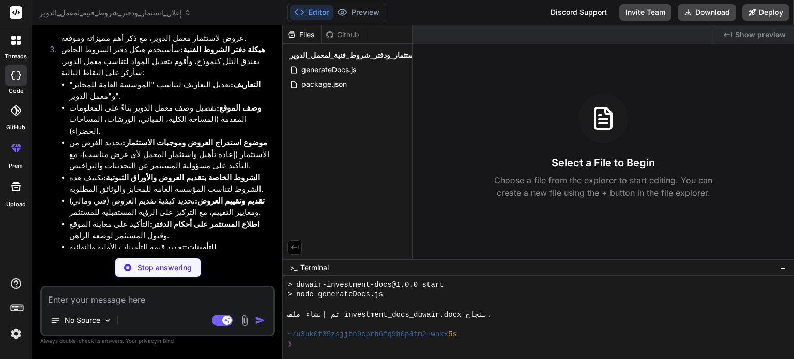
scroll to position [4851, 0]
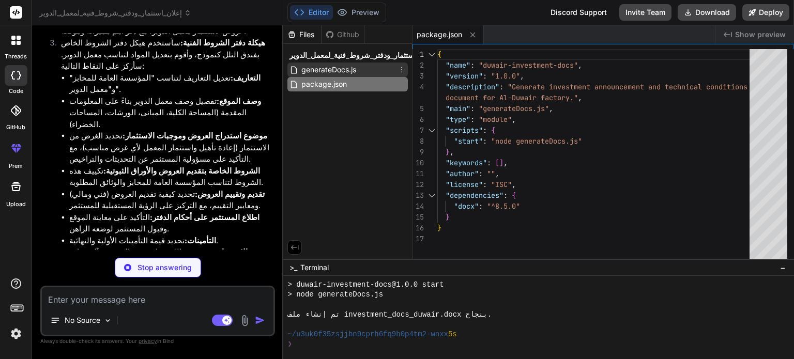
type textarea "x"
click at [322, 71] on span "generateDocs.js" at bounding box center [328, 70] width 57 height 12
type textarea "}], }); const buffer = await Packer.toBuffer(doc); writeFileSync("investment_do…"
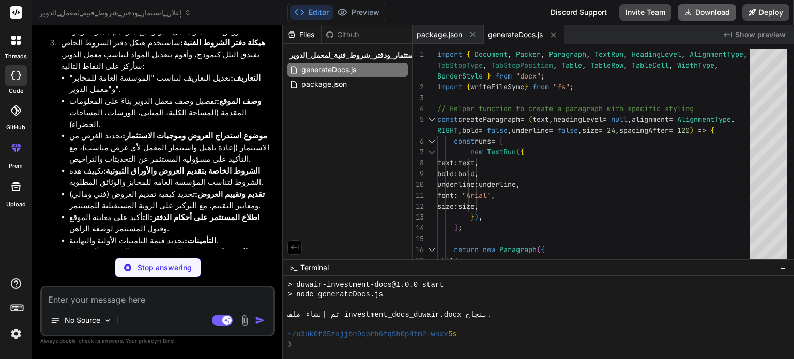
click at [690, 12] on icon at bounding box center [688, 12] width 8 height 8
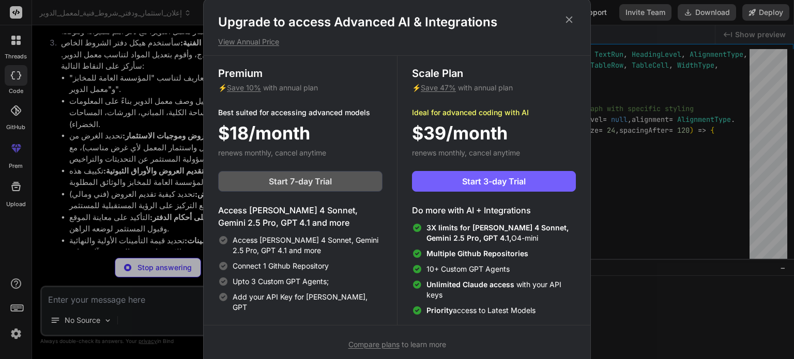
click at [313, 179] on span "Start 7-day Trial" at bounding box center [300, 181] width 63 height 12
click at [572, 20] on icon at bounding box center [568, 19] width 11 height 11
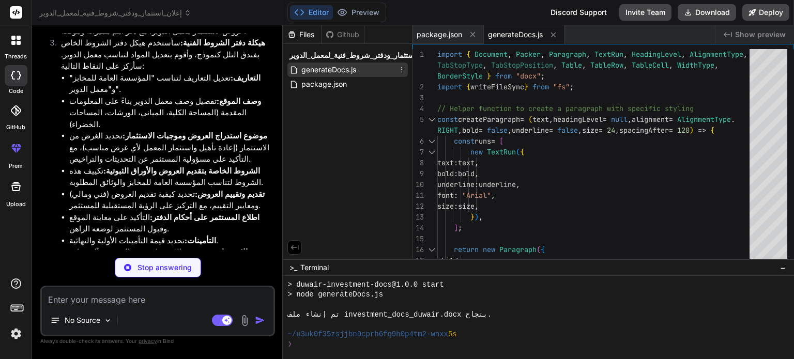
type textarea "x"
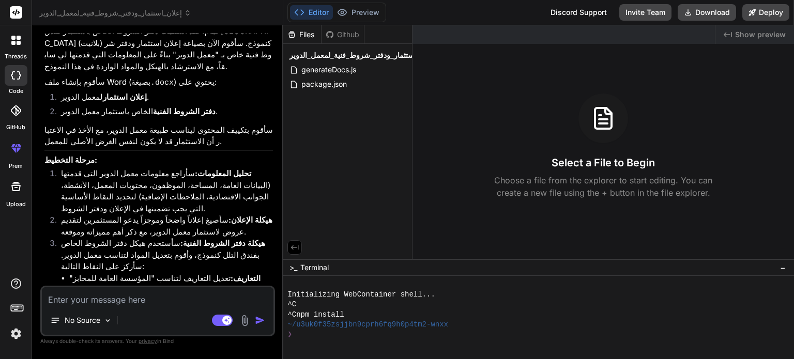
scroll to position [4704, 0]
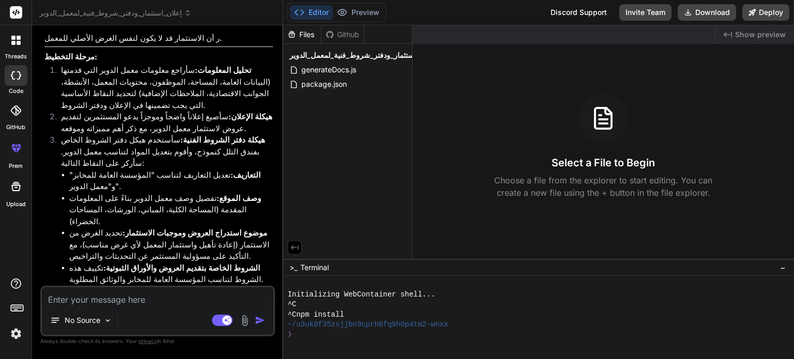
scroll to position [4656, 0]
drag, startPoint x: 173, startPoint y: 223, endPoint x: 130, endPoint y: 221, distance: 42.9
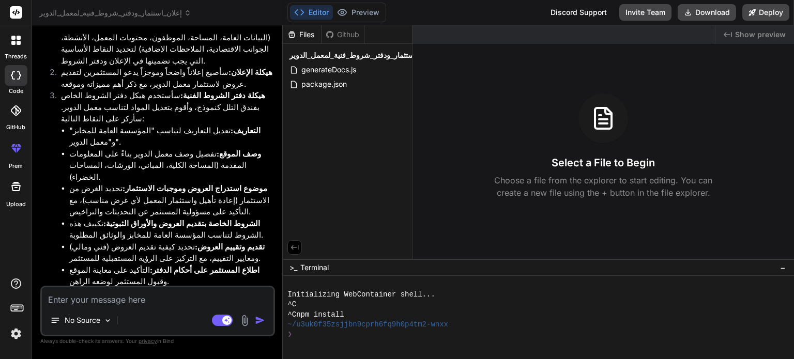
scroll to position [4704, 0]
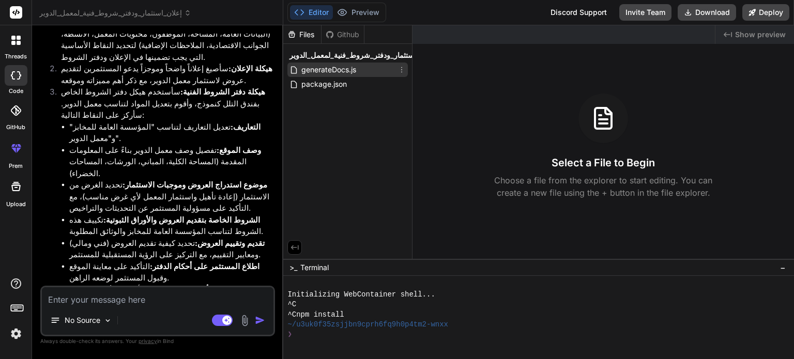
click at [402, 70] on icon at bounding box center [401, 70] width 8 height 8
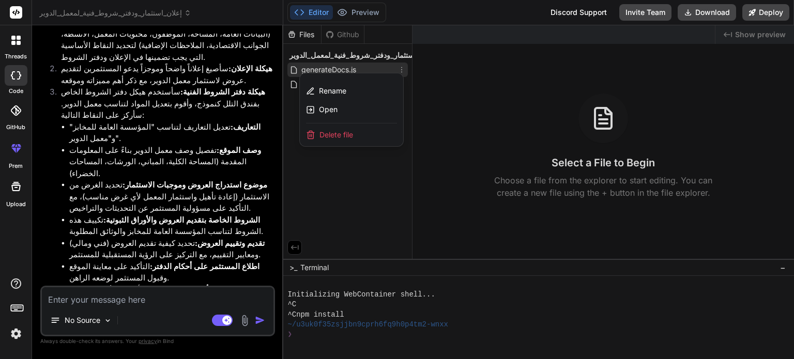
click at [402, 70] on div at bounding box center [538, 192] width 511 height 334
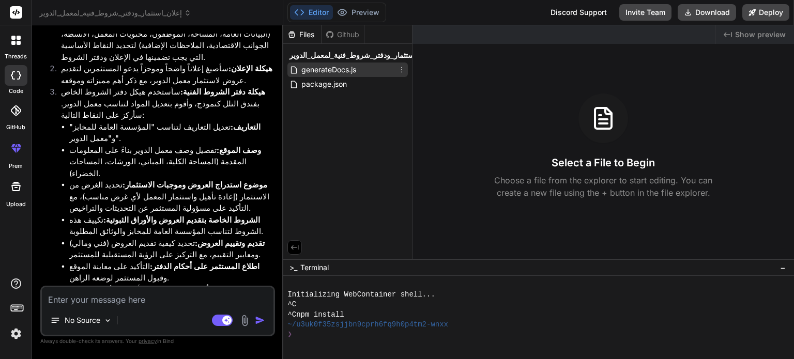
click at [347, 75] on span "generateDocs.js" at bounding box center [328, 70] width 57 height 12
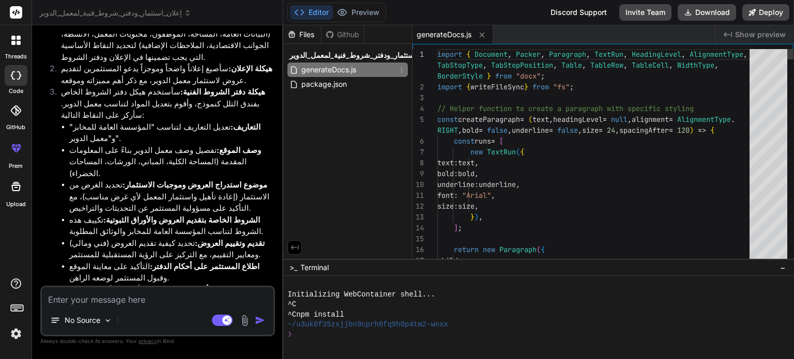
type textarea "x"
click at [686, 14] on icon at bounding box center [688, 12] width 8 height 8
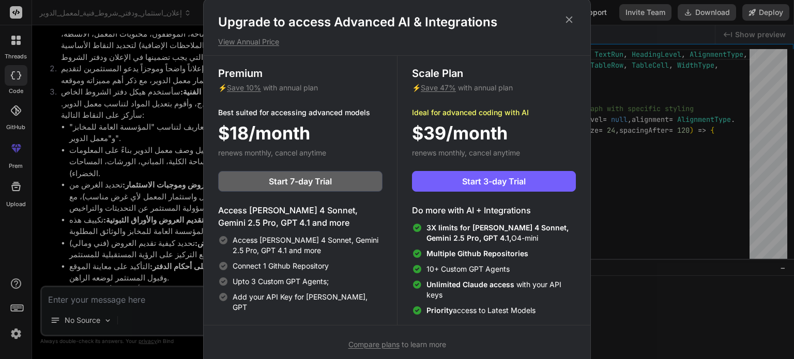
click at [566, 19] on icon at bounding box center [568, 19] width 11 height 11
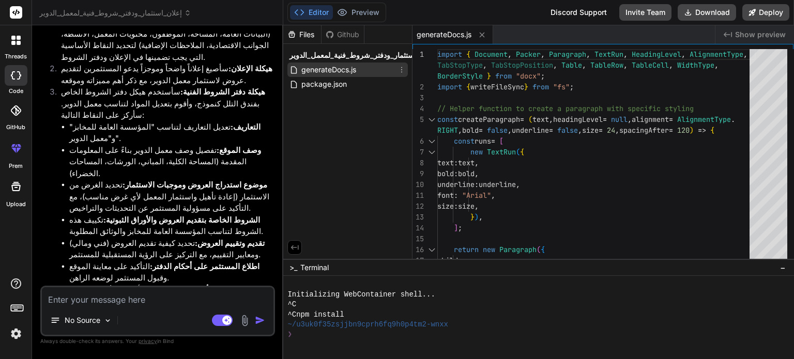
click at [343, 71] on span "generateDocs.js" at bounding box center [328, 70] width 57 height 12
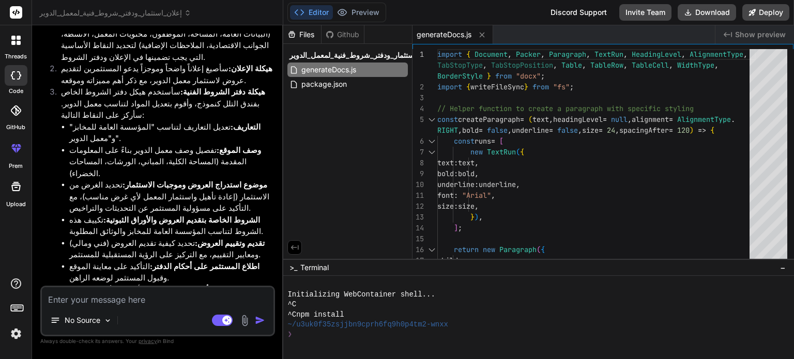
copy span "message"
click at [17, 337] on img at bounding box center [16, 334] width 18 height 18
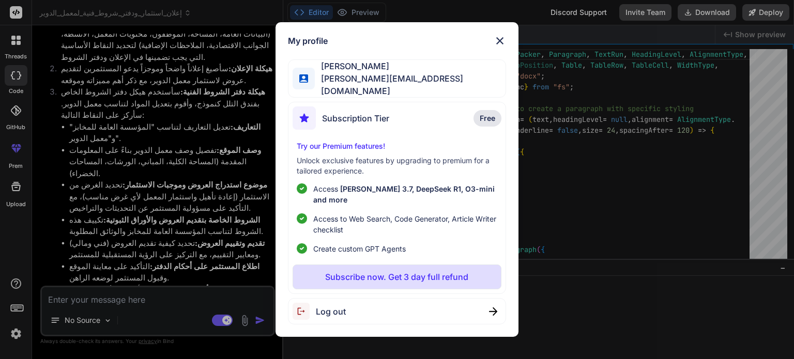
click at [17, 336] on div "My profile Mohammad Alaraaj mohamed.alaraj2016@gmail.com Subscription Tier Free…" at bounding box center [397, 179] width 794 height 359
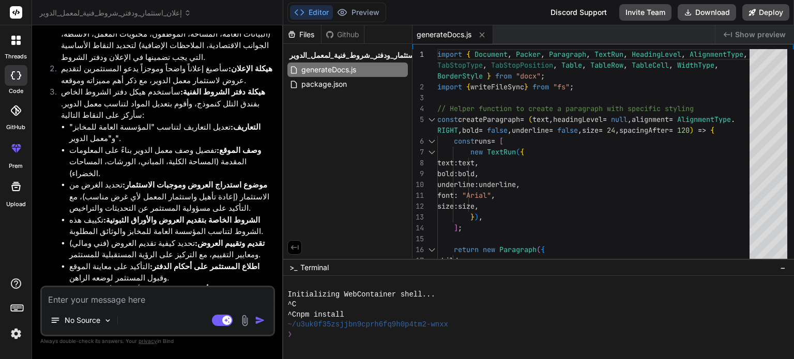
click at [232, 303] on textarea at bounding box center [157, 296] width 231 height 19
type textarea "ط"
type textarea "x"
type textarea "طي"
type textarea "x"
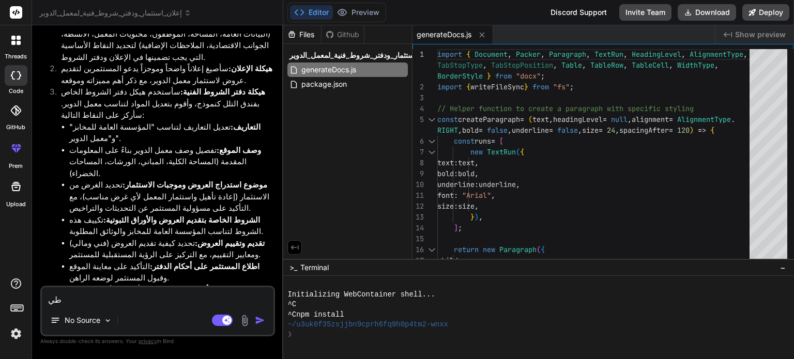
type textarea "طيب"
type textarea "x"
type textarea "طيب"
type textarea "x"
type textarea "طيب ن"
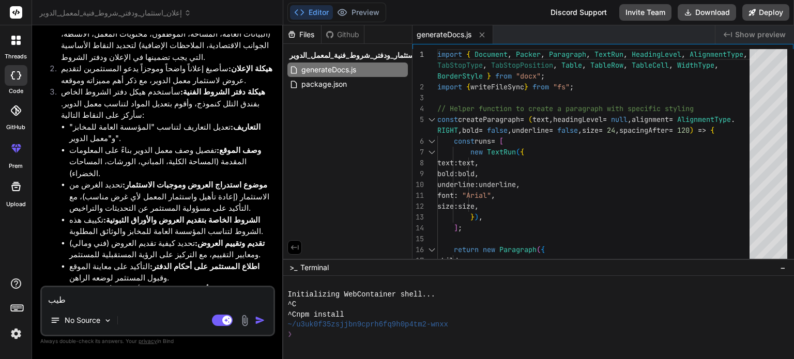
type textarea "x"
type textarea "طيب"
type textarea "x"
type textarea "طيب م"
type textarea "x"
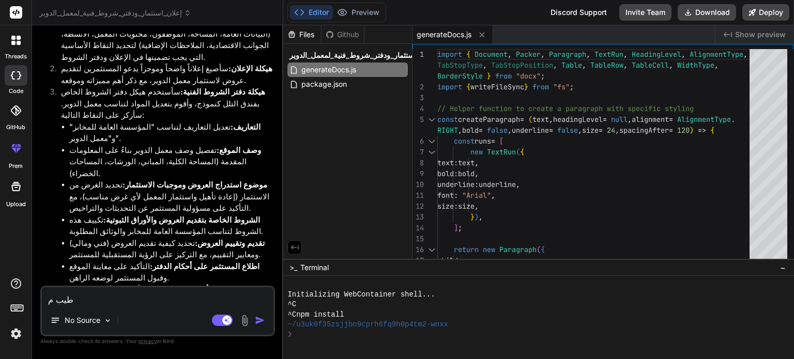
type textarea "طيب مم"
type textarea "x"
type textarea "طيب ممك"
type textarea "x"
type textarea "طيب ممكن"
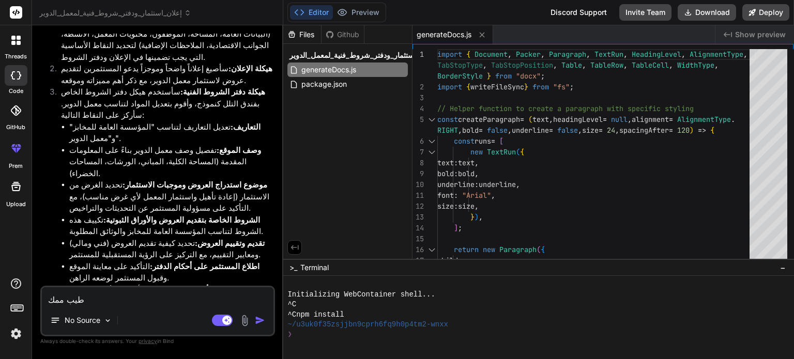
type textarea "x"
type textarea "طيب ممكن"
type textarea "x"
type textarea "طيب ممكن ت"
type textarea "x"
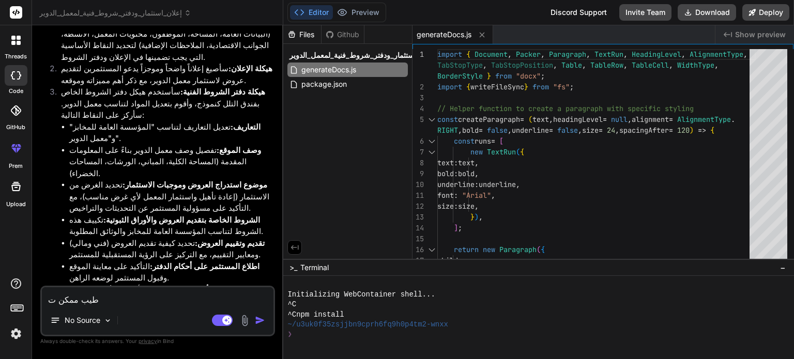
type textarea "طيب ممكن تر"
type textarea "x"
type textarea "طيب ممكن ترا"
type textarea "x"
type textarea "طيب ممكن تراس"
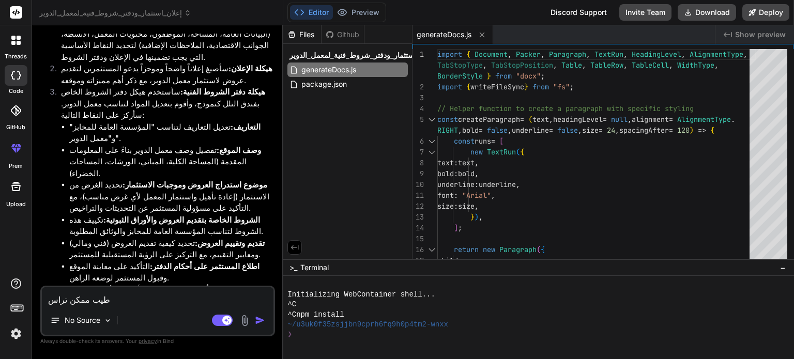
type textarea "x"
type textarea "طيب ممكن ترا"
type textarea "x"
type textarea "طيب ممكن تر"
type textarea "x"
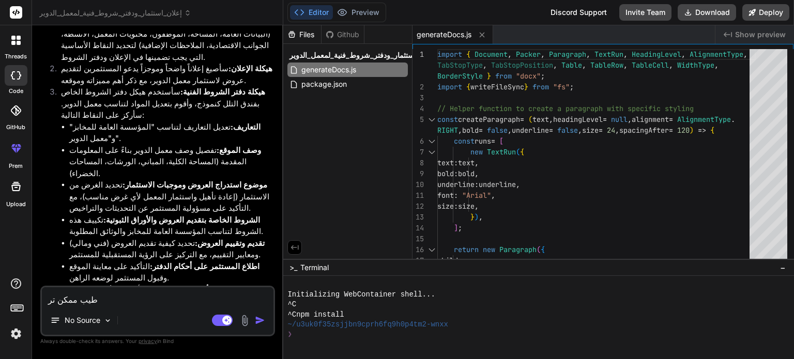
type textarea "طيب ممكن ترس"
type textarea "x"
type textarea "طيب ممكن ترسل"
type textarea "x"
type textarea "طيب ممكن ترسل"
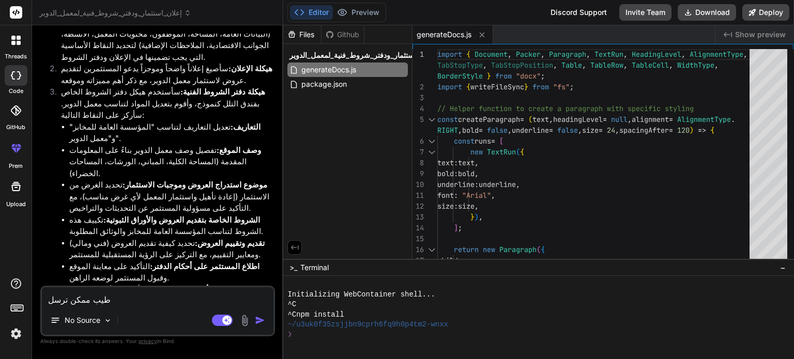
type textarea "x"
type textarea "طيب ممكن ترسل ا"
type textarea "x"
type textarea "طيب ممكن ترسل ال"
type textarea "x"
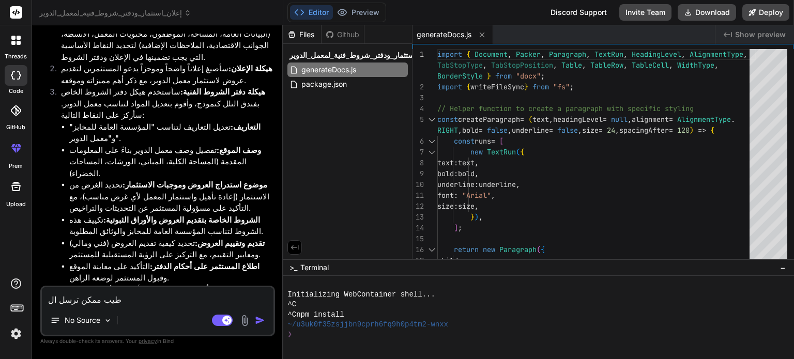
type textarea "طيب ممكن ترسل الم"
type textarea "x"
type textarea "طيب ممكن ترسل المل"
type textarea "x"
type textarea "طيب ممكن ترسل الملا"
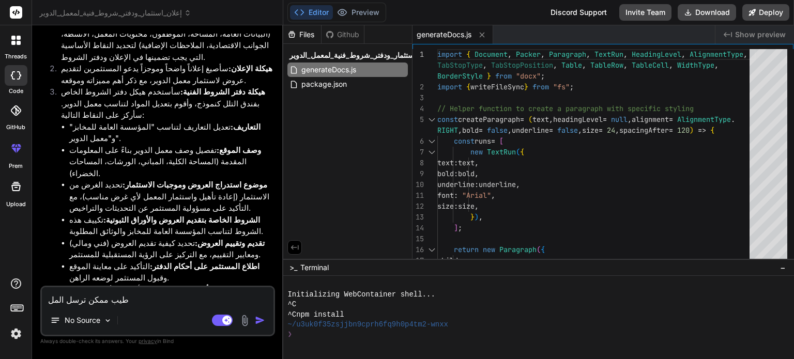
type textarea "x"
type textarea "طيب ممكن ترسل الملات"
type textarea "x"
type textarea "طيب ممكن ترسل الملات"
type textarea "x"
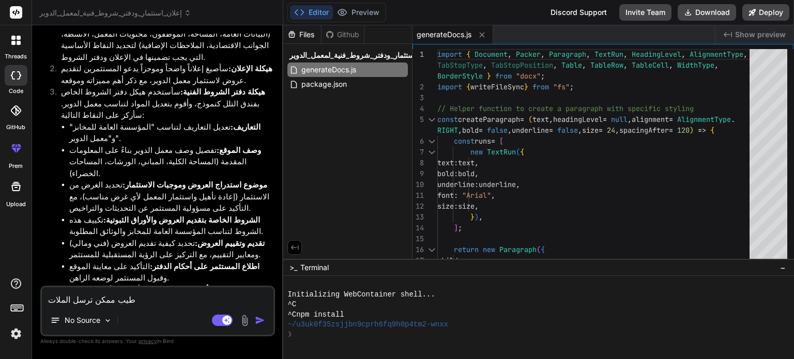
type textarea "طيب ممكن ترسل الملات ع"
type textarea "x"
type textarea "طيب ممكن ترسل الملات ع"
type textarea "x"
type textarea "طيب ممكن ترسل الملات ع ا"
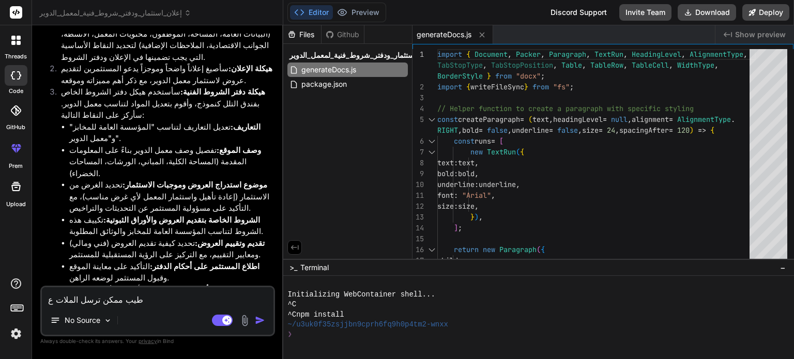
type textarea "x"
type textarea "طيب ممكن ترسل الملات ع ال"
type textarea "x"
type textarea "طيب ممكن ترسل الملات ع الب"
type textarea "x"
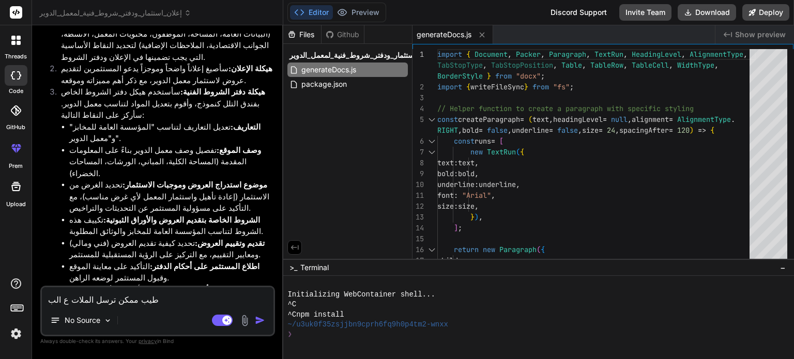
type textarea "طيب ممكن ترسل الملات ع البر"
type textarea "x"
type textarea "طيب ممكن ترسل الملات ع البري"
type textarea "x"
type textarea "طيب ممكن ترسل الملات ع البريد"
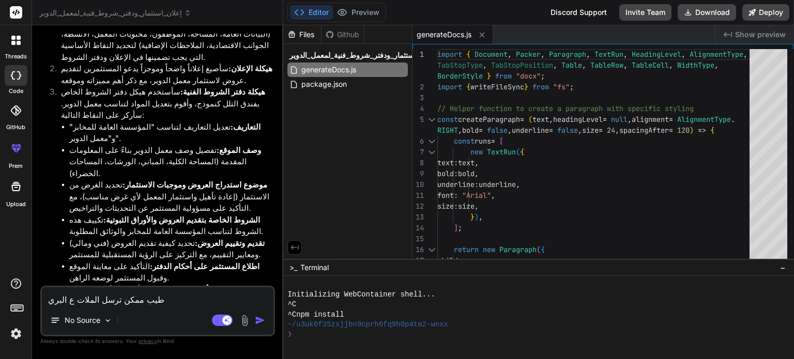
type textarea "x"
type textarea "طيب ممكن ترسل الملات ع البريد"
type textarea "x"
type textarea "طيب ممكن ترسل الملات ع البريد ا"
type textarea "x"
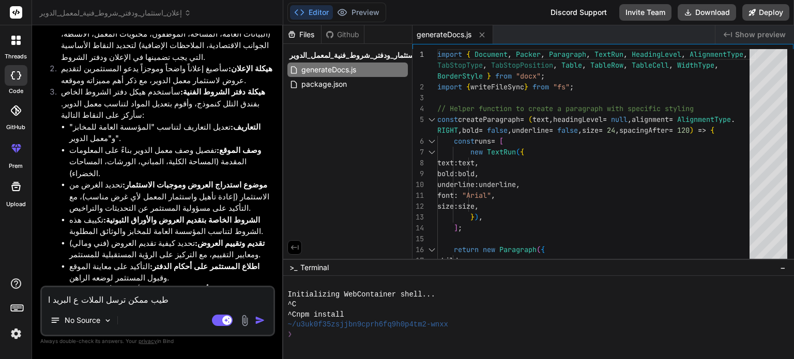
type textarea "طيب ممكن ترسل الملات ع البريد ال"
type textarea "x"
type textarea "طيب ممكن ترسل الملات ع البريد الا"
type textarea "x"
type textarea "طيب ممكن ترسل الملات ع البريد الال"
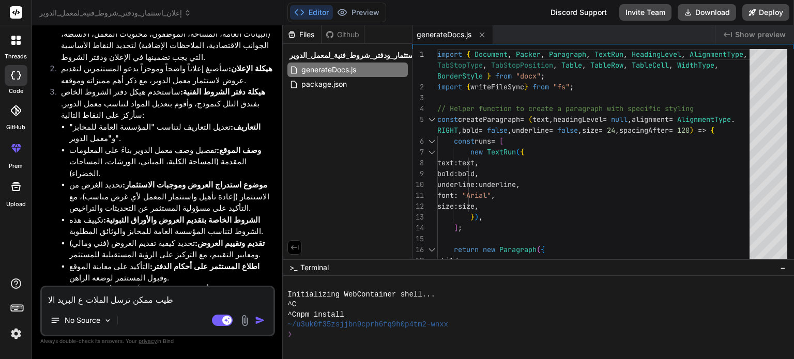
type textarea "x"
type textarea "طيب ممكن ترسل الملات ع البريد الالك"
type textarea "x"
type textarea "طيب ممكن ترسل الملات ع البريد الالكا"
type textarea "x"
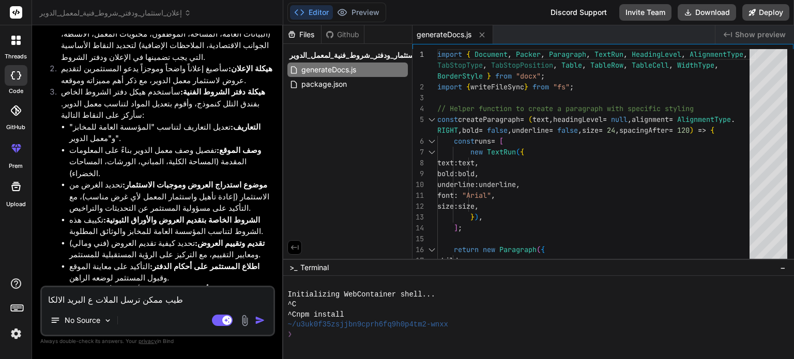
type textarea "طيب ممكن ترسل الملات ع البريد الالك"
type textarea "x"
type textarea "طيب ممكن ترسل الملات ع البريد الالكت"
type textarea "x"
type textarea "طيب ممكن ترسل الملات ع البريد الالكتو"
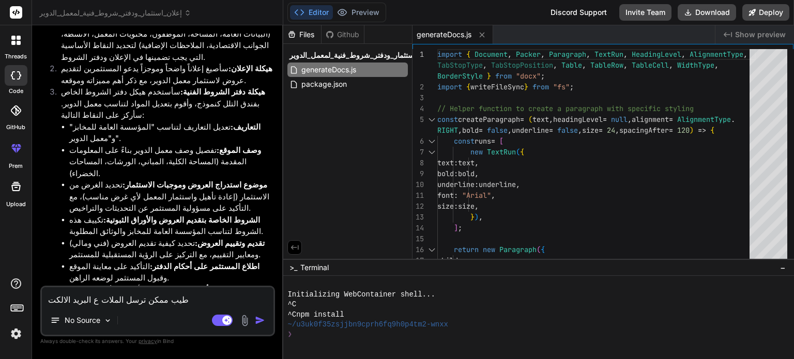
type textarea "x"
type textarea "طيب ممكن ترسل الملات ع البريد الالكتور"
type textarea "x"
type textarea "طيب ممكن ترسل الملات ع البريد الالكتورن"
type textarea "x"
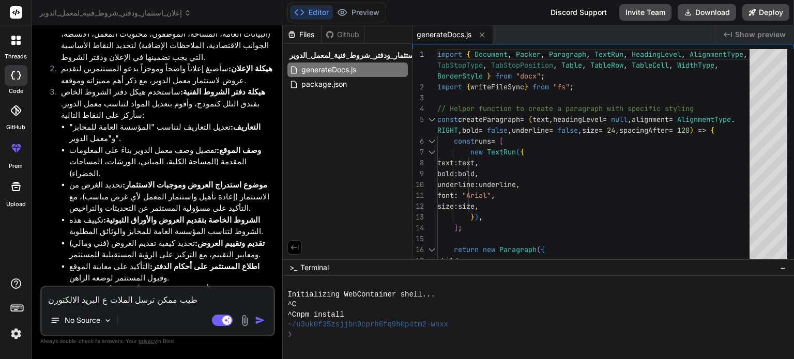
type textarea "طيب ممكن ترسل الملات ع البريد الالكتورني"
type textarea "x"
type textarea "طيب ممكن ترسل الملات ع البريد الالكتورني"
type textarea "x"
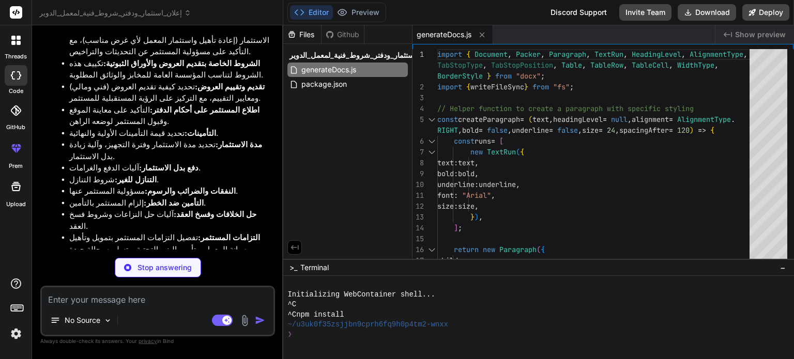
scroll to position [4868, 0]
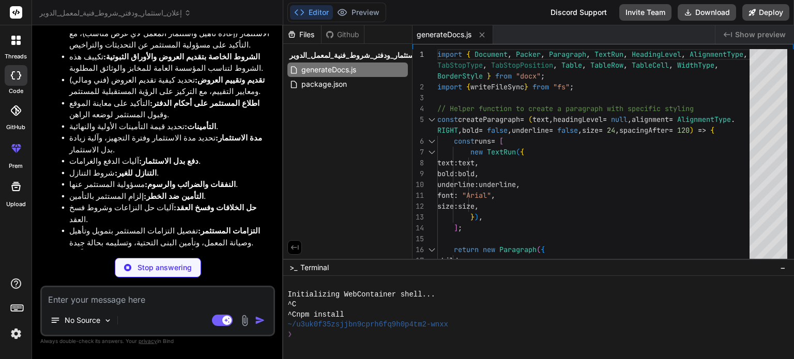
type textarea "x"
type textarea ""keywords": [], "author": "", "license": "ISC", "dependencies": { "docx": "^8.5…"
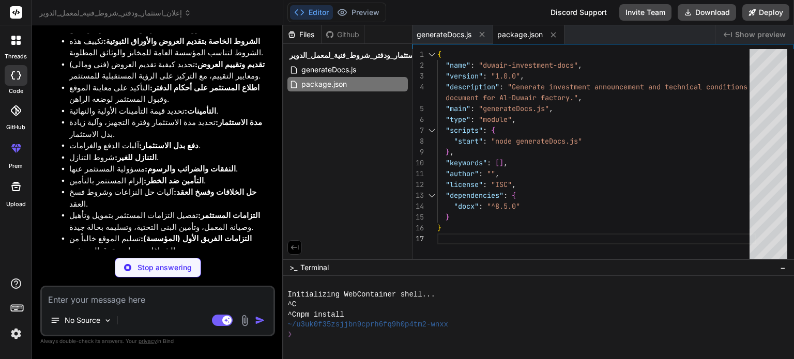
scroll to position [4884, 0]
type textarea "x"
click at [213, 298] on textarea at bounding box center [157, 296] width 231 height 19
paste textarea "mohamed.alaraj2016@gmail.com"
type textarea "mohamed.alaraj2016@gmail.com"
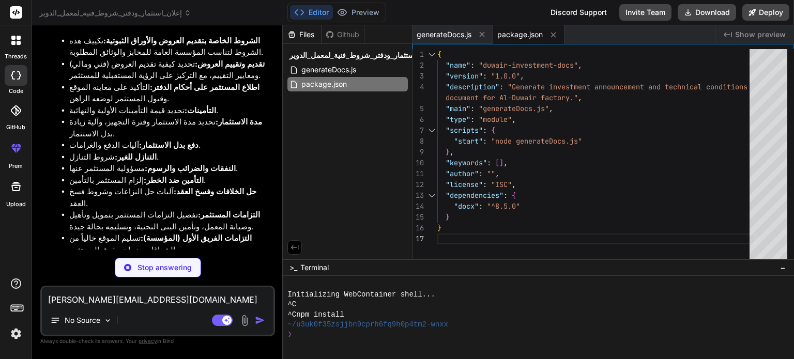
type textarea "x"
type textarea "mohamed.alaraj2016@gmail.com"
type textarea "x"
type textarea "mohamed.alaraj2016@gmail.com"
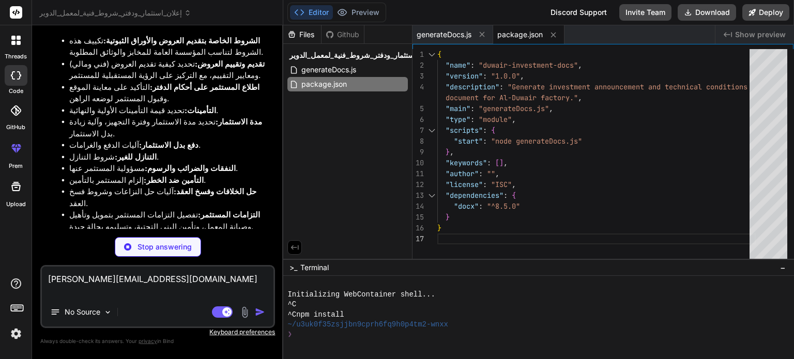
type textarea "x"
type textarea "mohamed.alaraj2016@gmail.com"
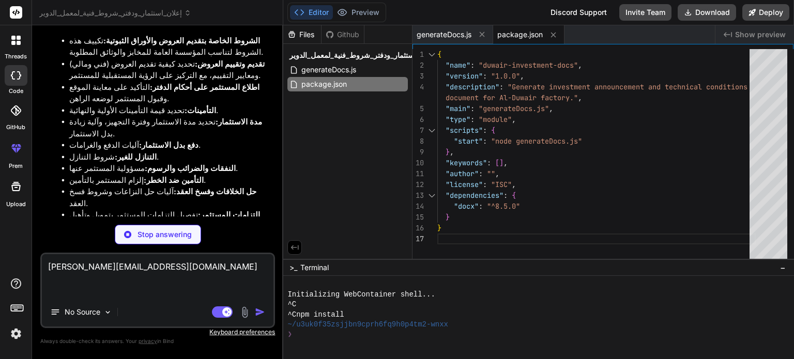
type textarea "x"
type textarea "mohamed.alaraj2016@gmail.com ا"
type textarea "x"
type textarea "mohamed.alaraj2016@gmail.com اذ"
type textarea "x"
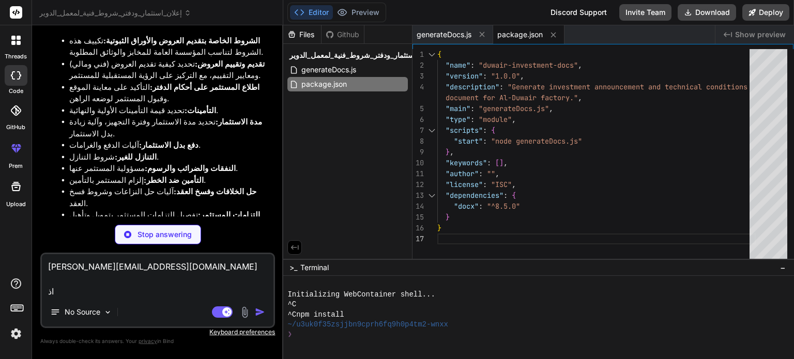
type textarea "mohamed.alaraj2016@gmail.com اذا"
type textarea "x"
type textarea "mohamed.alaraj2016@gmail.com اذا"
type textarea "x"
type textarea "mohamed.alaraj2016@gmail.com اذا م"
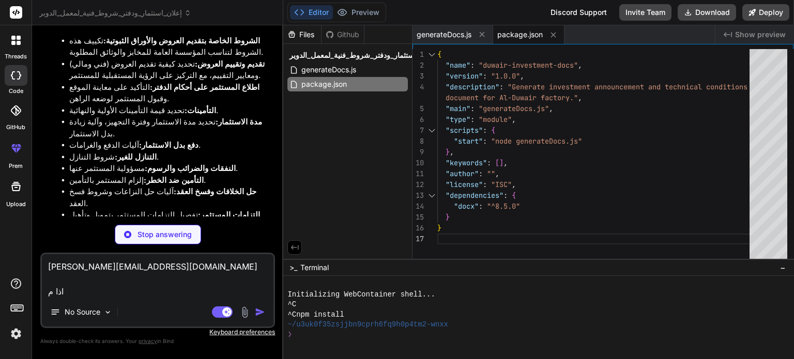
type textarea "x"
type textarea "mohamed.alaraj2016@gmail.com اذا مم"
type textarea "x"
type textarea "mohamed.alaraj2016@gmail.com اذا ممك"
type textarea "x"
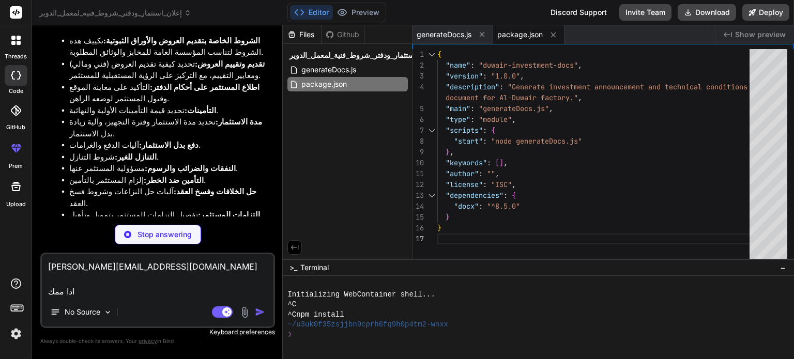
type textarea "mohamed.alaraj2016@gmail.com اذا ممكن"
type textarea "x"
type textarea "mohamed.alaraj2016@gmail.com اذا ممكن"
type textarea "x"
type textarea "mohamed.alaraj2016@gmail.com اذا ممكن ي"
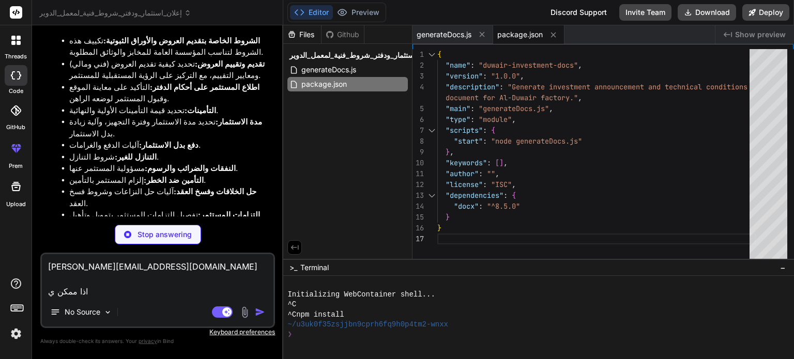
type textarea "x"
type textarea "mohamed.alaraj2016@gmail.com اذا ممكن يت"
type textarea "x"
type textarea "mohamed.alaraj2016@gmail.com اذا ممكن يتم"
type textarea "x"
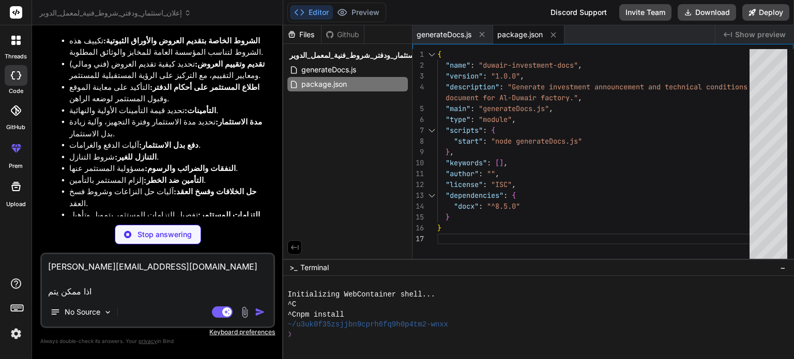
type textarea "mohamed.alaraj2016@gmail.com اذا ممكن يتم"
type textarea "x"
type textarea "mohamed.alaraj2016@gmail.com اذا ممكن يتم ر"
type textarea "x"
type textarea "mohamed.alaraj2016@gmail.com اذا ممكن يتم"
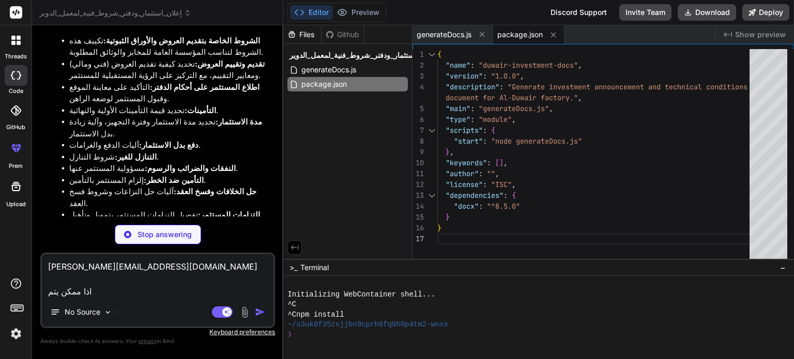
type textarea "x"
type textarea "mohamed.alaraj2016@gmail.com اذا ممكن يتم ا"
type textarea "x"
type textarea "mohamed.alaraj2016@gmail.com اذا ممكن يتم ار"
type textarea "x"
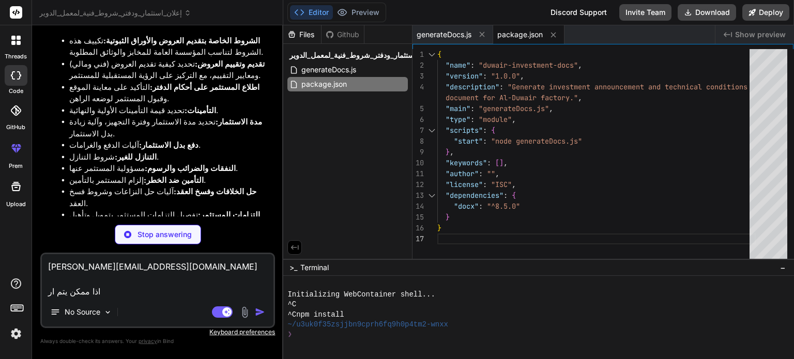
type textarea "mohamed.alaraj2016@gmail.com اذا ممكن يتم ارس"
type textarea "x"
type textarea "mohamed.alaraj2016@gmail.com اذا ممكن يتم ارسا"
type textarea "x"
type textarea "mohamed.alaraj2016@gmail.com اذا ممكن يتم ارسال"
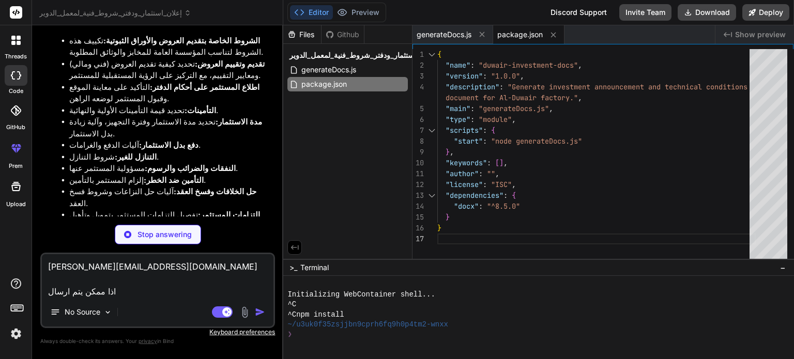
type textarea "x"
type textarea "mohamed.alaraj2016@gmail.com اذا ممكن يتم ارسال"
type textarea "x"
type textarea "mohamed.alaraj2016@gmail.com اذا ممكن يتم ارسال ا"
type textarea "x"
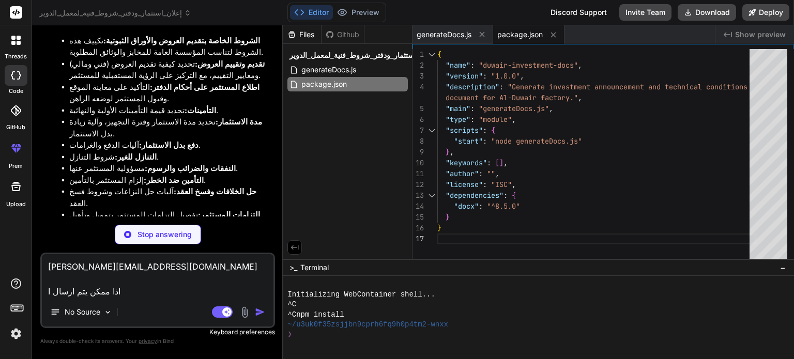
type textarea "mohamed.alaraj2016@gmail.com اذا ممكن يتم ارسال ال"
type textarea "x"
type textarea "mohamed.alaraj2016@gmail.com اذا ممكن يتم ارسال الم"
type textarea "x"
type textarea "mohamed.alaraj2016@gmail.com اذا ممكن يتم ارسال المف"
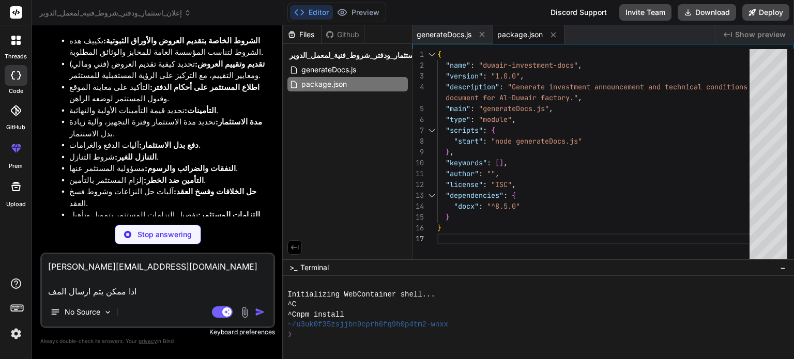
type textarea "x"
type textarea "mohamed.alaraj2016@gmail.com اذا ممكن يتم ارسال الم"
type textarea "x"
type textarea "mohamed.alaraj2016@gmail.com اذا ممكن يتم ارسال المر"
type textarea "x"
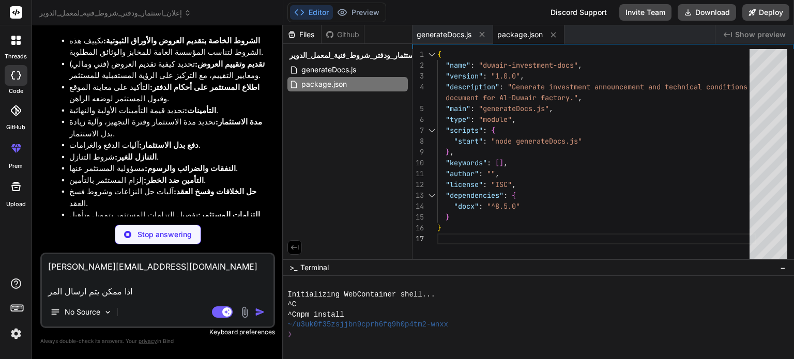
type textarea "mohamed.alaraj2016@gmail.com اذا ممكن يتم ارسال المرف"
type textarea "x"
type textarea "mohamed.alaraj2016@gmail.com اذا ممكن يتم ارسال المرفق"
type textarea "x"
type textarea "mohamed.alaraj2016@gmail.com اذا ممكن يتم ارسال المرفقا"
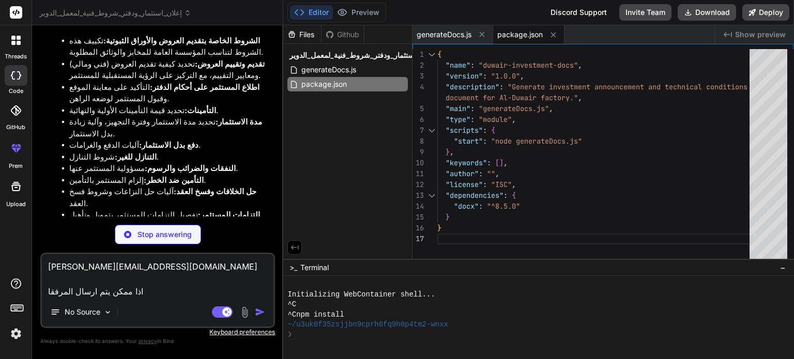
type textarea "x"
type textarea "mohamed.alaraj2016@gmail.com اذا ممكن يتم ارسال المرفقات"
type textarea "x"
type textarea "mohamed.alaraj2016@gmail.com اذا ممكن يتم ارسال المرفقات"
type textarea "x"
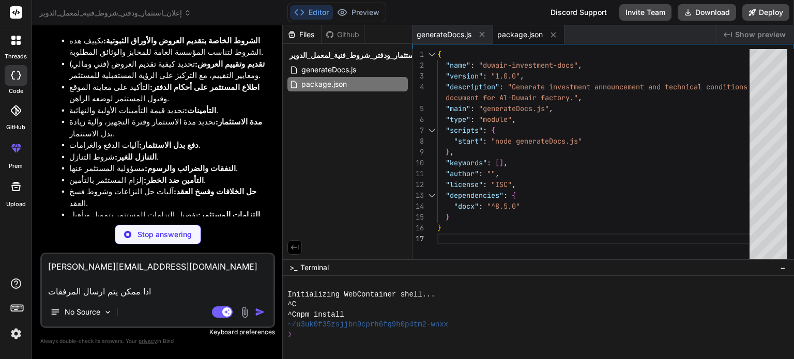
type textarea "mohamed.alaraj2016@gmail.com اذا ممكن يتم ارسال المرفقات ع"
type textarea "x"
type textarea "mohamed.alaraj2016@gmail.com اذا ممكن يتم ارسال المرفقات ع"
type textarea "x"
type textarea "mohamed.alaraj2016@gmail.com اذا ممكن يتم ارسال المرفقات ع ا"
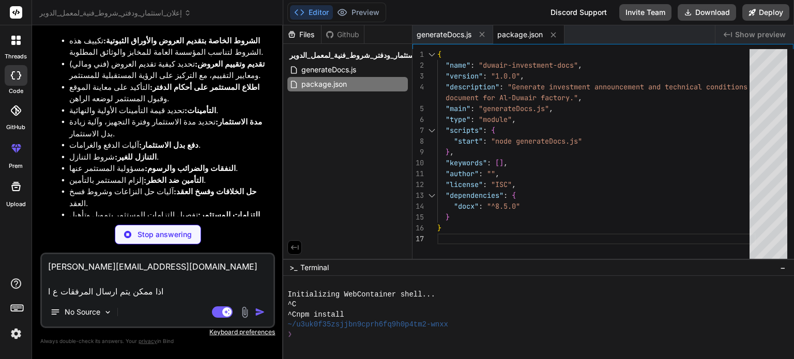
type textarea "x"
type textarea "mohamed.alaraj2016@gmail.com اذا ممكن يتم ارسال المرفقات ع ال"
type textarea "x"
type textarea "mohamed.alaraj2016@gmail.com اذا ممكن يتم ارسال المرفقات ع الب"
type textarea "x"
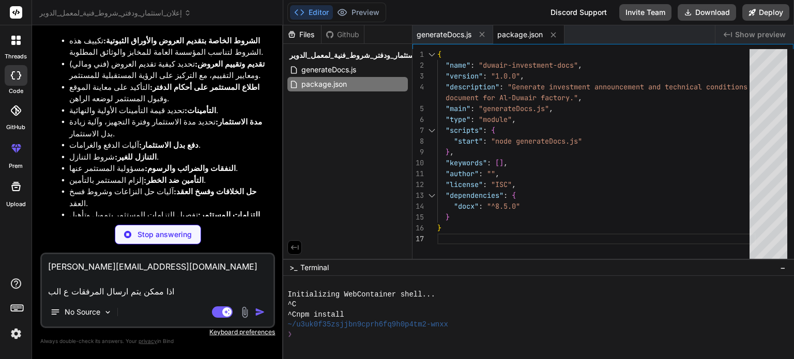
type textarea "mohamed.alaraj2016@gmail.com اذا ممكن يتم ارسال المرفقات ع البر"
type textarea "x"
type textarea "mohamed.alaraj2016@gmail.com اذا ممكن يتم ارسال المرفقات ع البري"
type textarea "x"
type textarea "mohamed.alaraj2016@gmail.com اذا ممكن يتم ارسال المرفقات ع البريد"
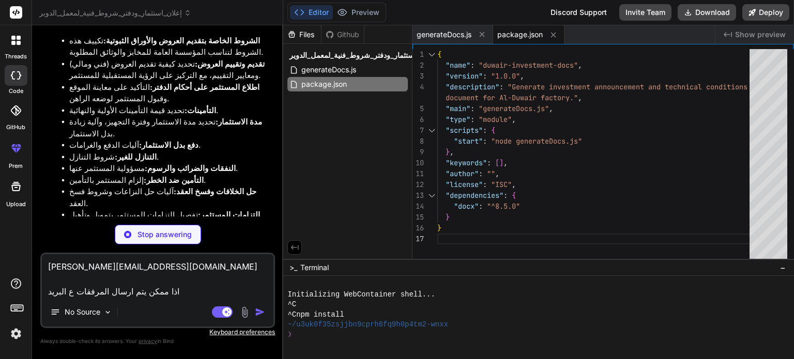
type textarea "x"
type textarea "mohamed.alaraj2016@gmail.com اذا ممكن يتم ارسال المرفقات ع البريد"
click at [107, 294] on textarea "mohamed.alaraj2016@gmail.com اذا ممكن يتم ارسال المرفقات ع البريد" at bounding box center [157, 275] width 231 height 43
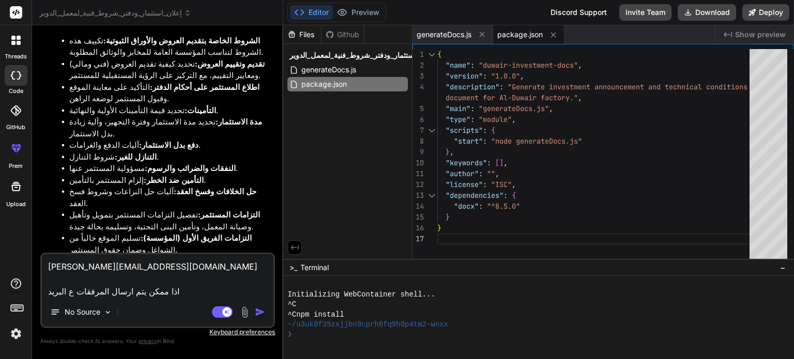
scroll to position [4881, 0]
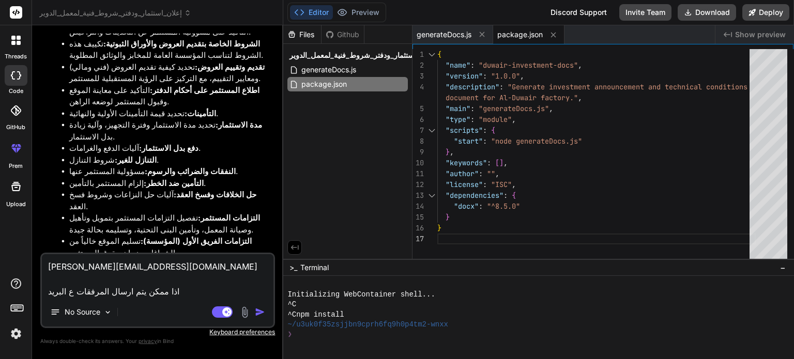
click at [262, 314] on img "button" at bounding box center [260, 312] width 10 height 10
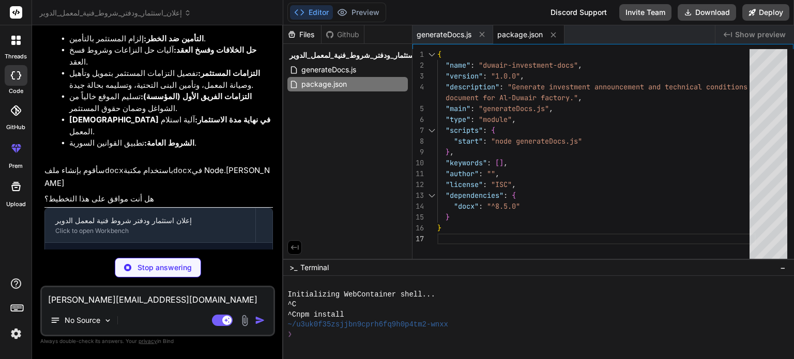
scroll to position [5027, 0]
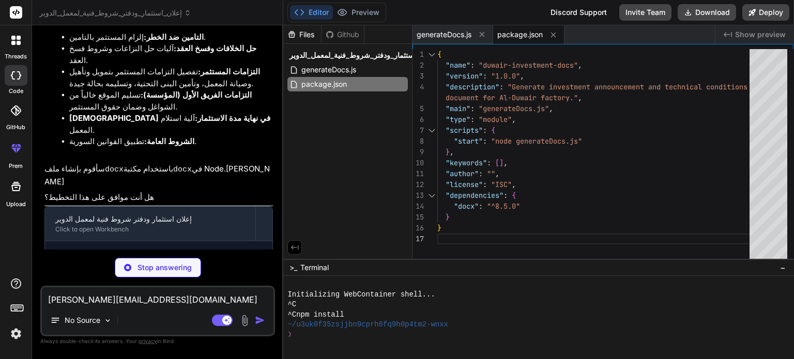
copy div "mohamed.alaraj2016@gmail.com اذا ممكن يتم ارسال المرفقات ع البريد"
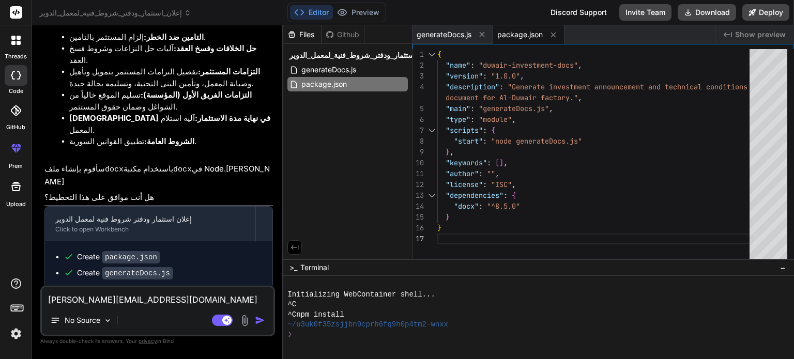
scroll to position [4991, 0]
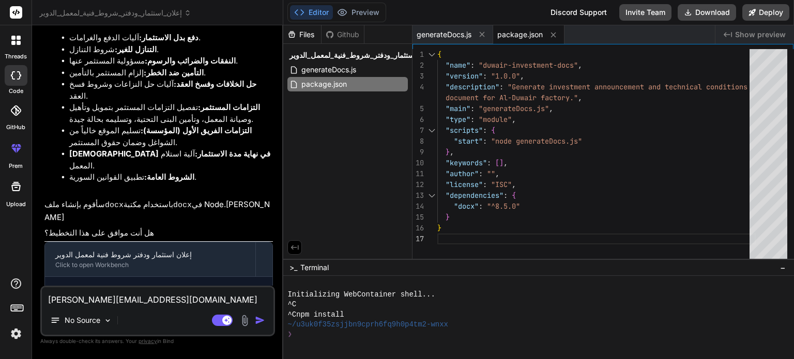
type textarea "x"
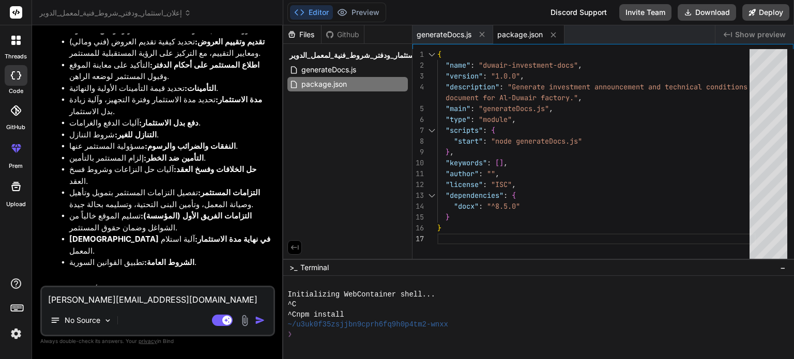
scroll to position [4888, 0]
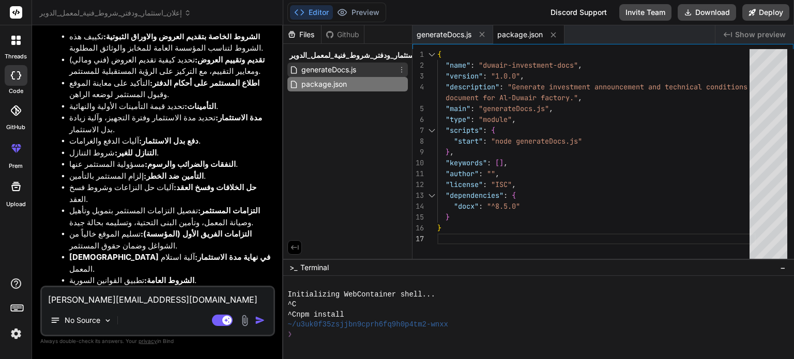
click at [319, 65] on span "generateDocs.js" at bounding box center [328, 70] width 57 height 12
type textarea "}], }); const buffer = await Packer.toBuffer(doc); writeFileSync("investment_do…"
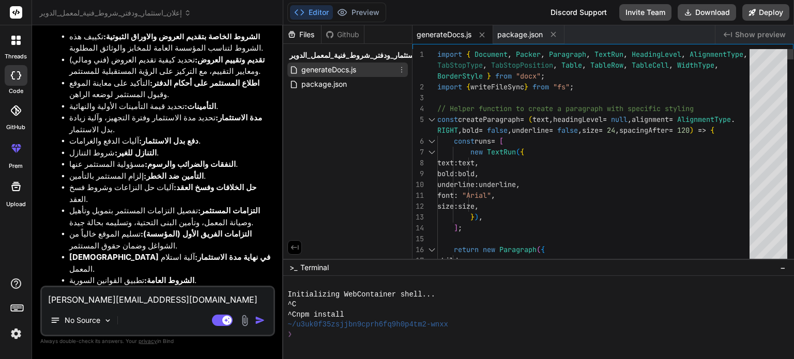
click at [320, 76] on div "generateDocs.js" at bounding box center [347, 70] width 120 height 14
click at [322, 73] on span "generateDocs.js" at bounding box center [328, 70] width 57 height 12
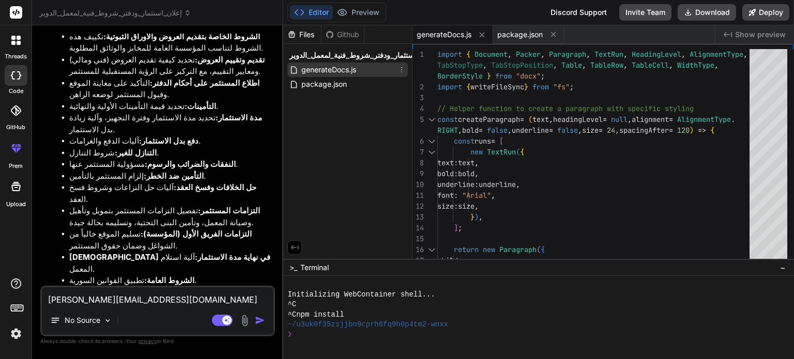
click at [322, 73] on span "generateDocs.js" at bounding box center [328, 70] width 57 height 12
click at [323, 72] on span "generateDocs.js" at bounding box center [328, 70] width 57 height 12
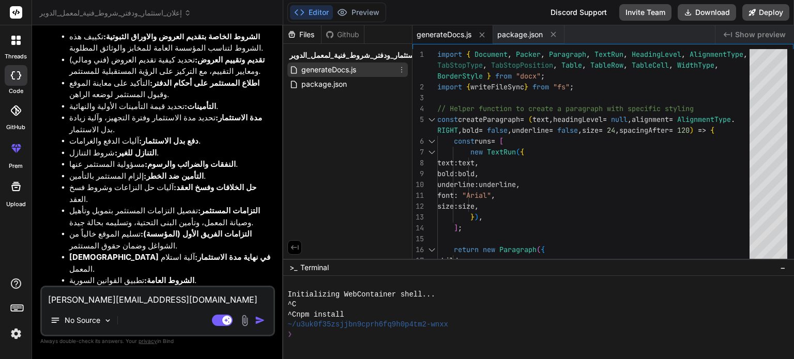
click at [356, 70] on span "generateDocs.js" at bounding box center [328, 70] width 57 height 12
click at [374, 71] on div "generateDocs.js" at bounding box center [347, 70] width 120 height 14
click at [384, 50] on span "إعلان_استثمار_ودفتر_شروط_فنية_لمعمل_الدوير" at bounding box center [362, 55] width 146 height 10
click at [353, 55] on span "إعلان_استثمار_ودفتر_شروط_فنية_لمعمل_الدوير" at bounding box center [362, 55] width 146 height 10
click at [351, 65] on span "generateDocs.js" at bounding box center [328, 70] width 57 height 12
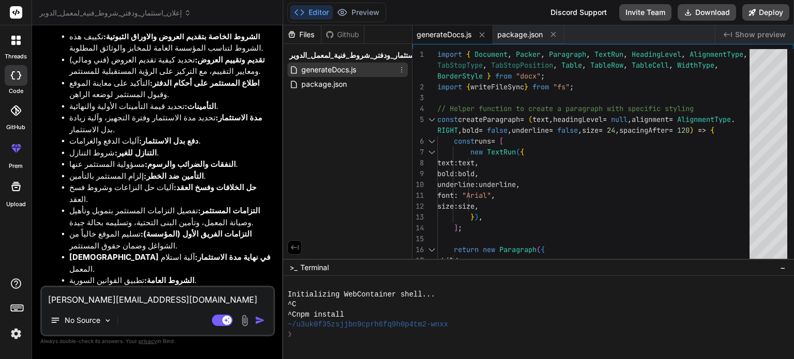
click at [357, 66] on span "generateDocs.js" at bounding box center [328, 70] width 57 height 12
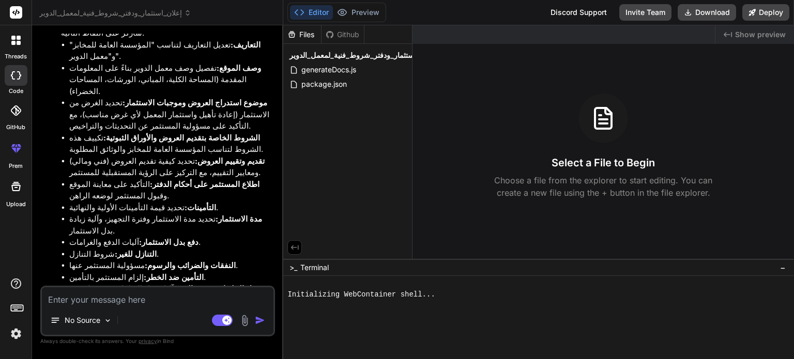
scroll to position [3007, 0]
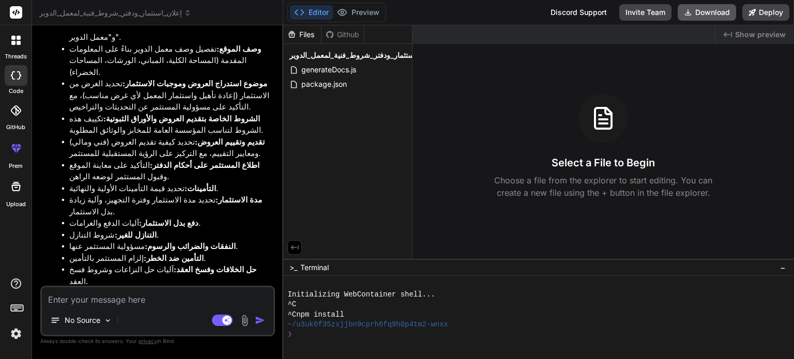
click at [701, 15] on button "Download" at bounding box center [706, 12] width 58 height 17
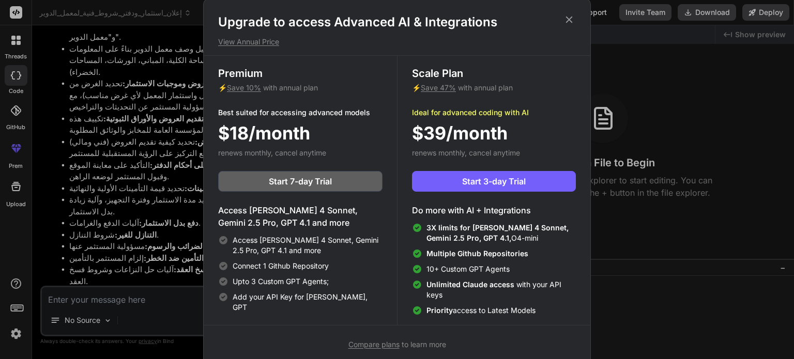
scroll to position [4, 0]
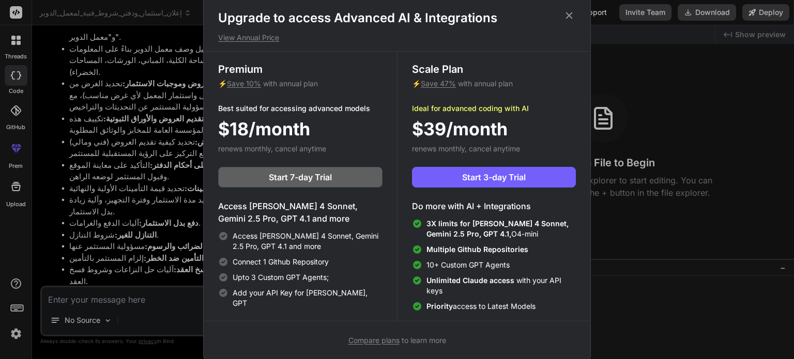
click at [380, 343] on span "Compare plans" at bounding box center [373, 340] width 51 height 9
click at [568, 17] on icon at bounding box center [569, 15] width 7 height 7
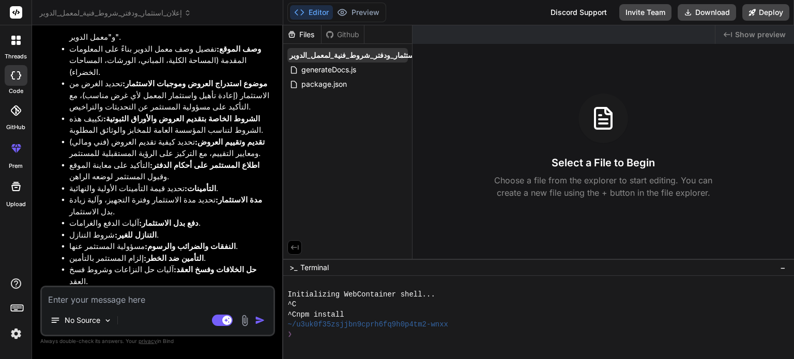
click at [339, 57] on span "إعلان_استثمار_ودفتر_شروط_فنية_لمعمل_الدوير" at bounding box center [362, 55] width 146 height 10
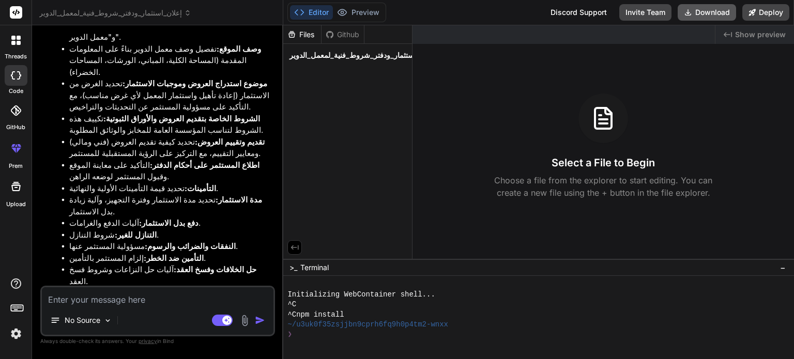
click at [685, 11] on icon at bounding box center [688, 12] width 8 height 8
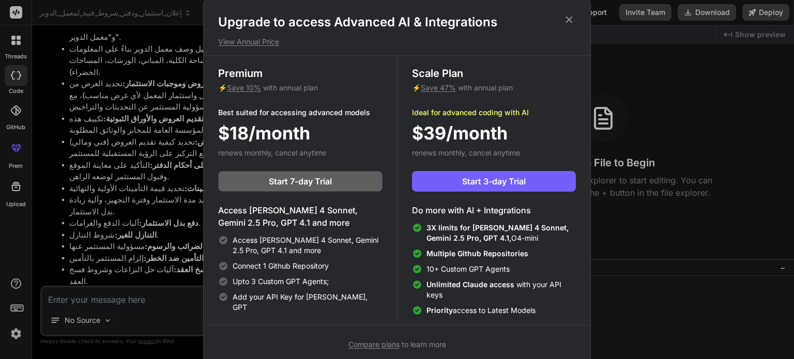
click at [571, 17] on icon at bounding box center [569, 19] width 7 height 7
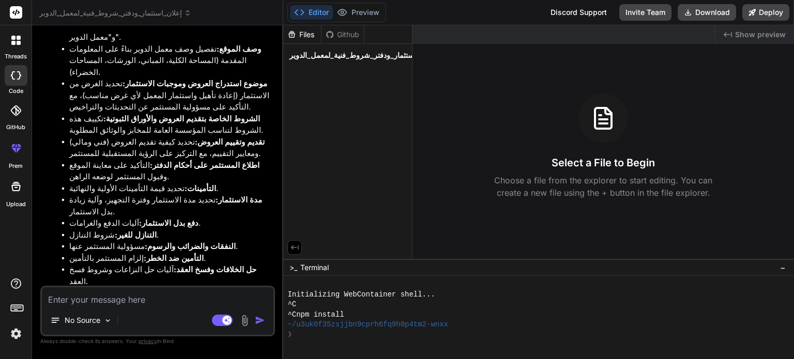
type textarea "x"
